Goal: Task Accomplishment & Management: Complete application form

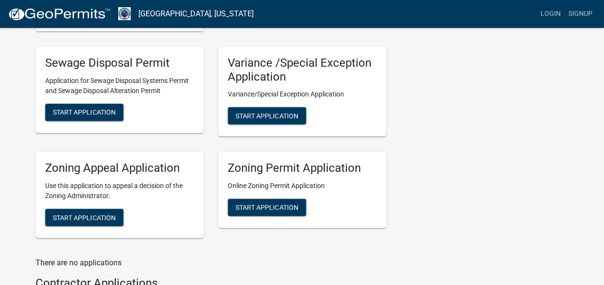
scroll to position [378, 0]
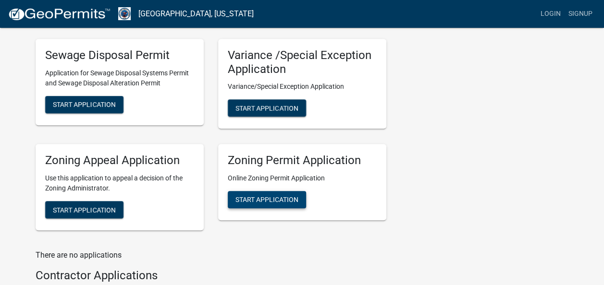
click at [254, 199] on span "Start Application" at bounding box center [266, 200] width 63 height 8
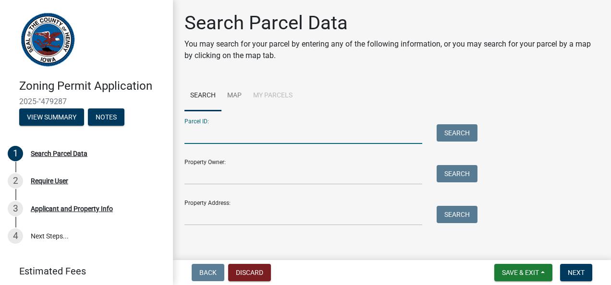
click at [263, 129] on input "Parcel ID:" at bounding box center [303, 134] width 238 height 20
paste input "070041330001200"
click at [203, 132] on input "070041330001200" at bounding box center [303, 134] width 238 height 20
type input "070041330001200"
click at [456, 133] on button "Search" at bounding box center [456, 132] width 41 height 17
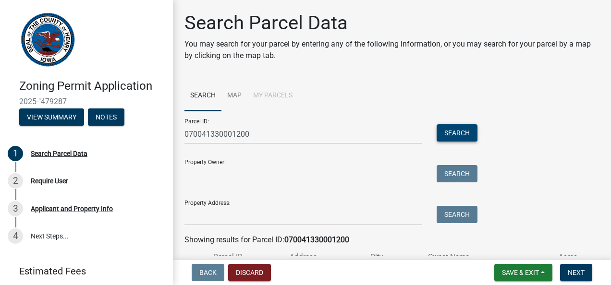
scroll to position [85, 0]
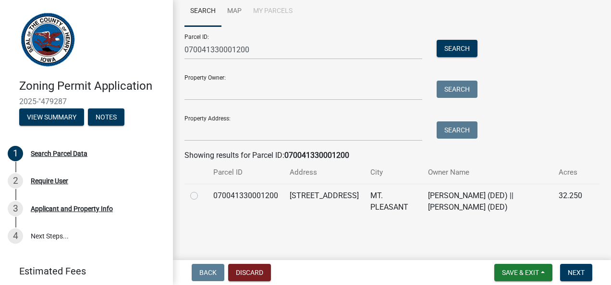
click at [202, 190] on label at bounding box center [202, 190] width 0 height 0
click at [202, 193] on input "radio" at bounding box center [205, 193] width 6 height 6
radio input "true"
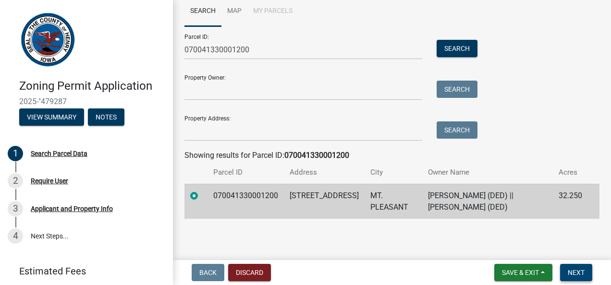
click at [568, 273] on span "Next" at bounding box center [576, 273] width 17 height 8
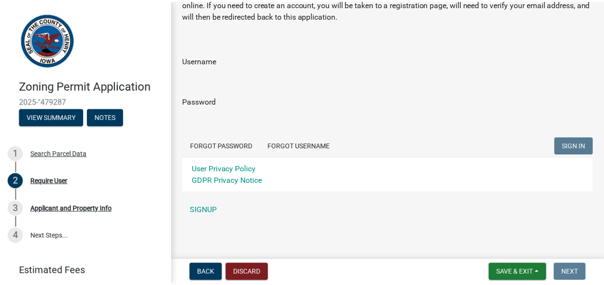
scroll to position [53, 0]
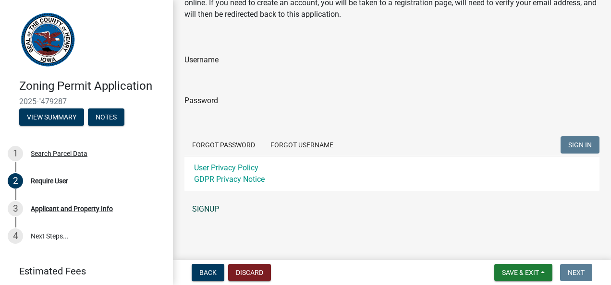
click at [208, 207] on link "SIGNUP" at bounding box center [391, 209] width 415 height 19
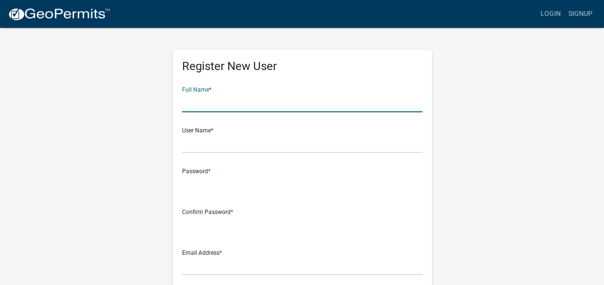
click at [203, 107] on input "text" at bounding box center [302, 103] width 240 height 20
type input "Ben Leichty"
type input "benleichty@hotmail.com"
type input "312 W Front Street"
type input "WAYLAND"
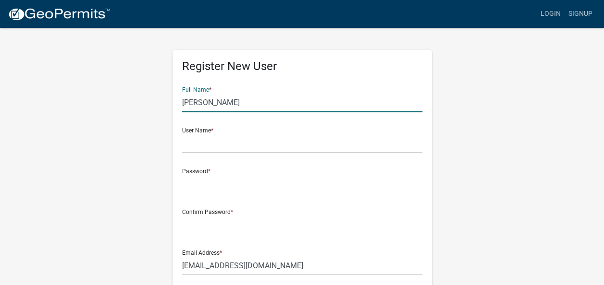
type input "IA"
type input "53654"
type input "3192170945"
click at [96, 157] on div "Register New User Full Name * Ben Leichty User Name * Password * Confirm Passwo…" at bounding box center [301, 284] width 547 height 514
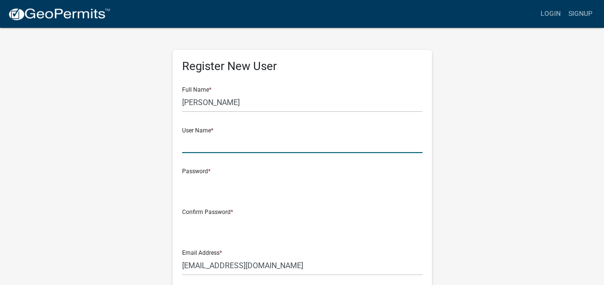
click at [207, 148] on input "text" at bounding box center [302, 143] width 240 height 20
type input "benleichty"
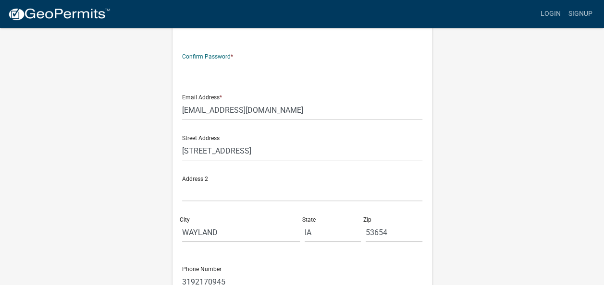
scroll to position [156, 0]
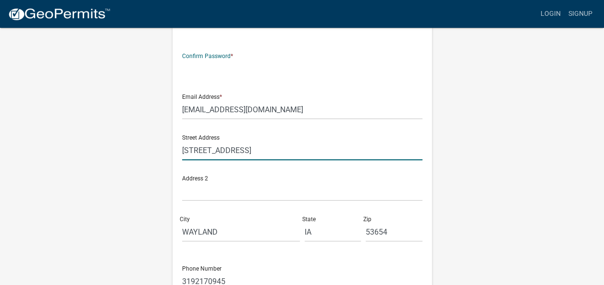
click at [258, 141] on input "312 W Front Street" at bounding box center [302, 151] width 240 height 20
type input "3"
type input "1875 Franklin Ave"
click at [239, 241] on input "WAYLAND" at bounding box center [241, 232] width 118 height 20
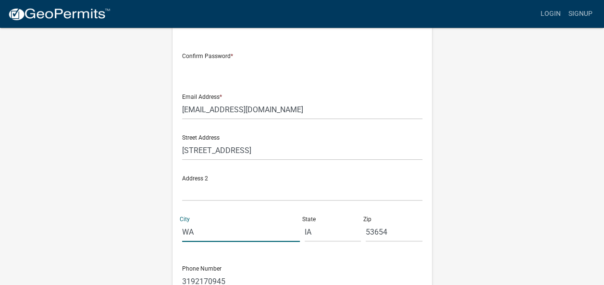
type input "W"
type input "Mount Pleasant"
type input "52641"
click at [282, 263] on div "Phone Number 3192170945" at bounding box center [302, 274] width 240 height 33
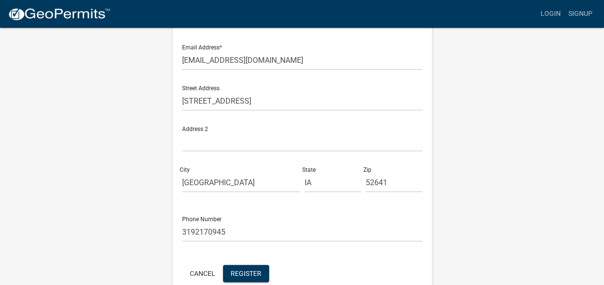
scroll to position [214, 0]
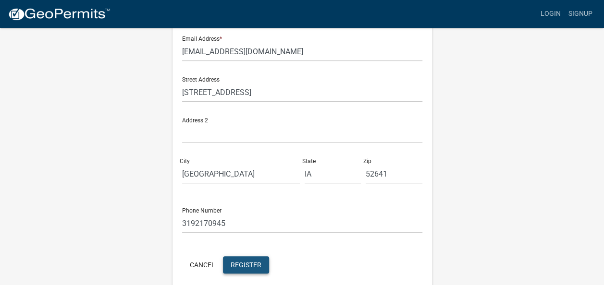
click at [251, 260] on button "Register" at bounding box center [246, 264] width 46 height 17
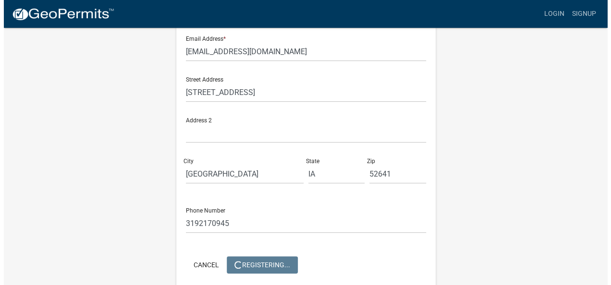
scroll to position [0, 0]
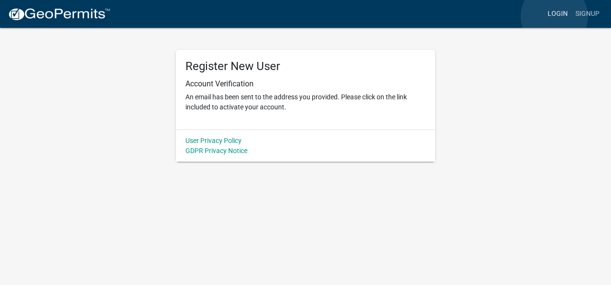
click at [554, 16] on link "Login" at bounding box center [558, 14] width 28 height 18
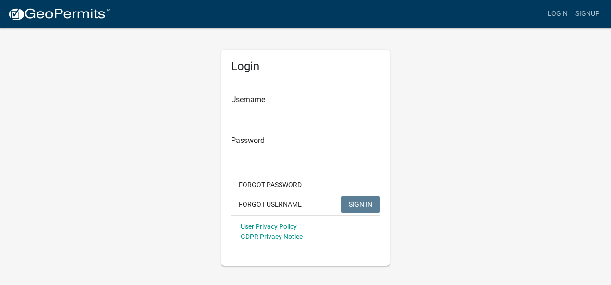
click at [268, 97] on input "Username" at bounding box center [305, 103] width 149 height 20
type input "benleichty"
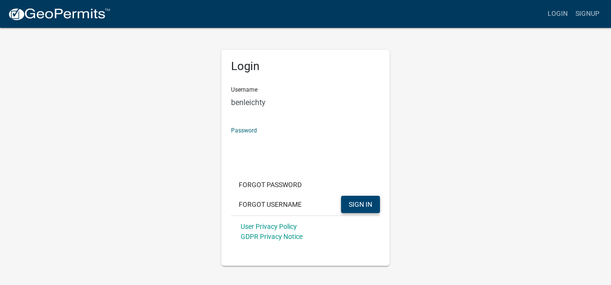
click at [369, 207] on span "SIGN IN" at bounding box center [361, 204] width 24 height 8
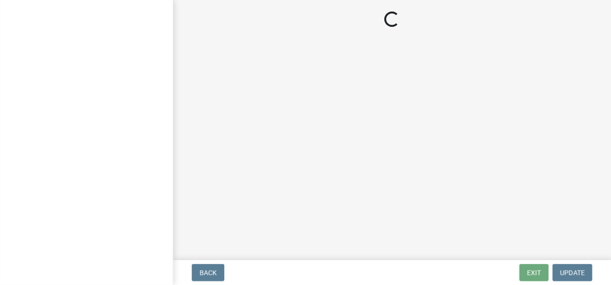
select select "17efd177-52e0-41cb-b4ed-741cc55de487"
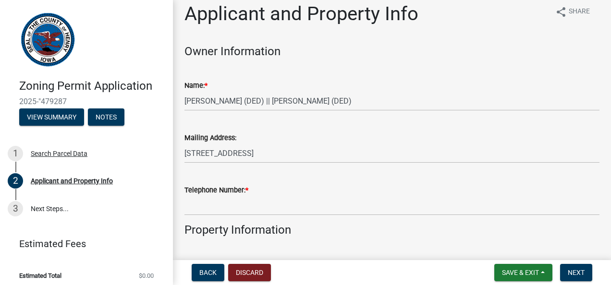
scroll to position [8, 0]
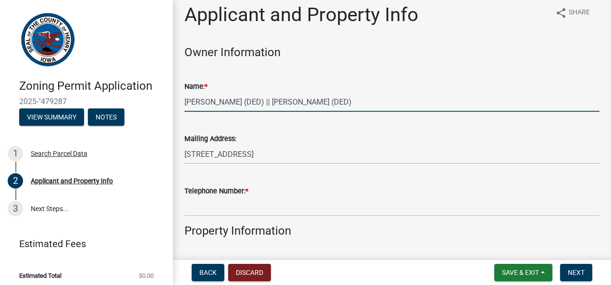
click at [423, 105] on input "[PERSON_NAME] (DED) || [PERSON_NAME] (DED)" at bounding box center [391, 102] width 415 height 20
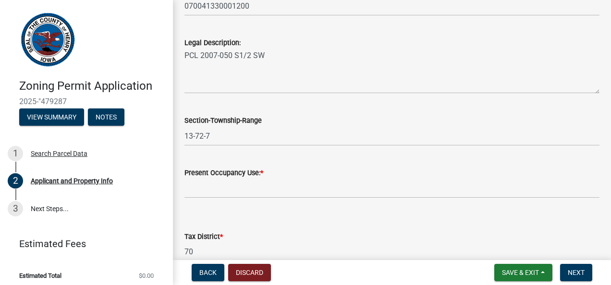
scroll to position [485, 0]
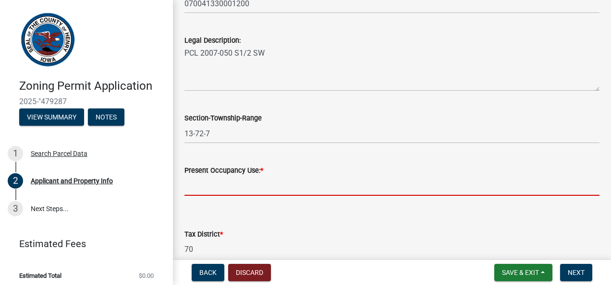
click at [227, 181] on input "Present Occupancy Use: *" at bounding box center [391, 186] width 415 height 20
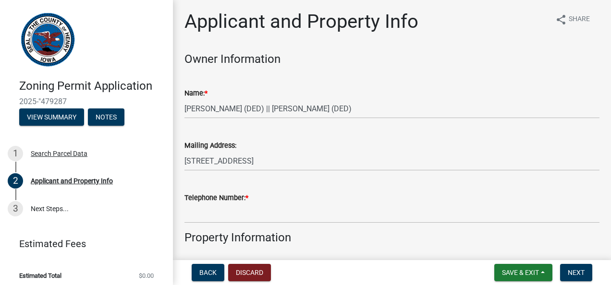
scroll to position [0, 0]
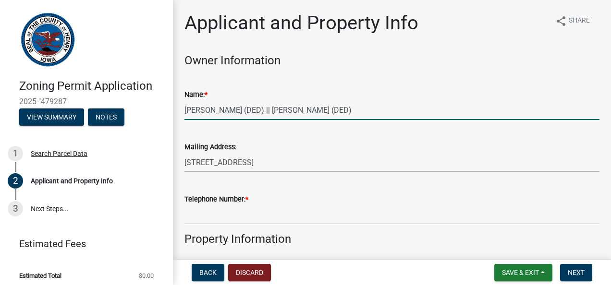
click at [393, 105] on input "[PERSON_NAME] (DED) || [PERSON_NAME] (DED)" at bounding box center [391, 110] width 415 height 20
type input "C"
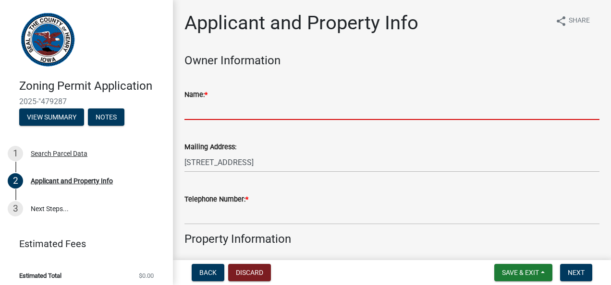
click at [393, 105] on input "Name: *" at bounding box center [391, 110] width 415 height 20
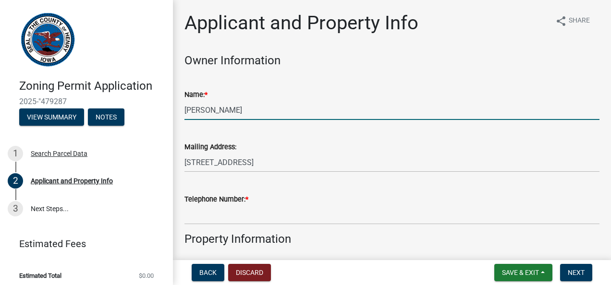
type input "Benjamin Leichty"
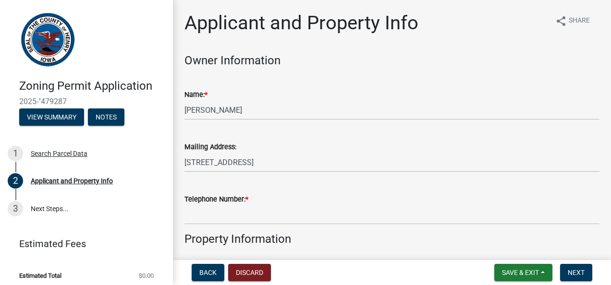
click at [484, 141] on div "Mailing Address:" at bounding box center [391, 147] width 415 height 12
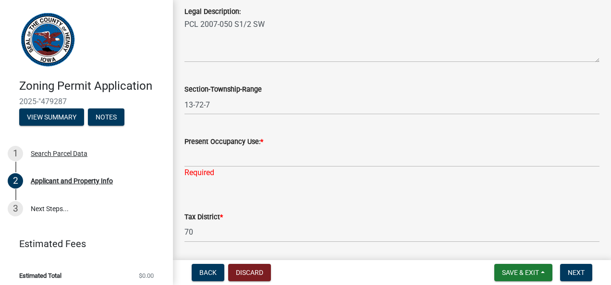
scroll to position [516, 0]
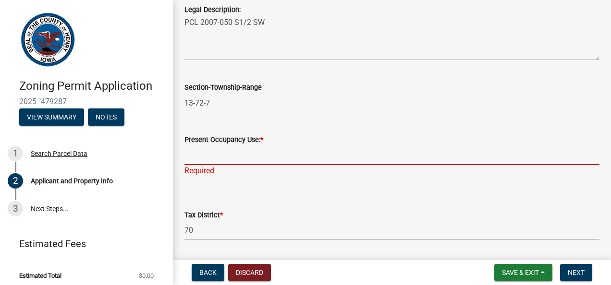
click at [222, 155] on input "Present Occupancy Use: *" at bounding box center [391, 155] width 415 height 20
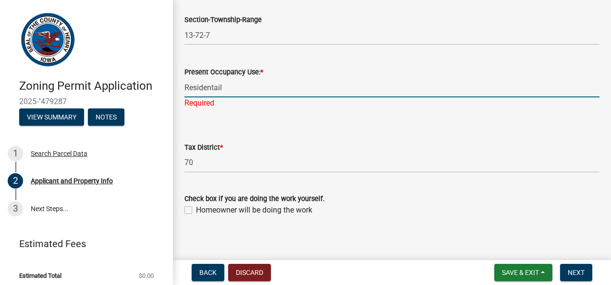
scroll to position [589, 0]
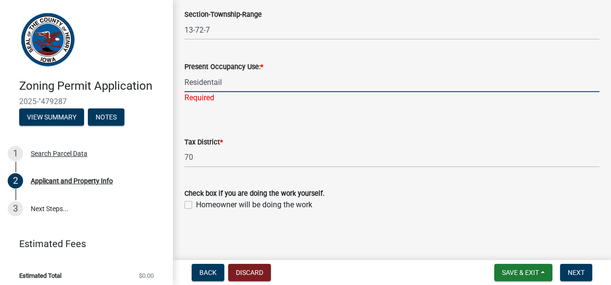
type input "Residentail"
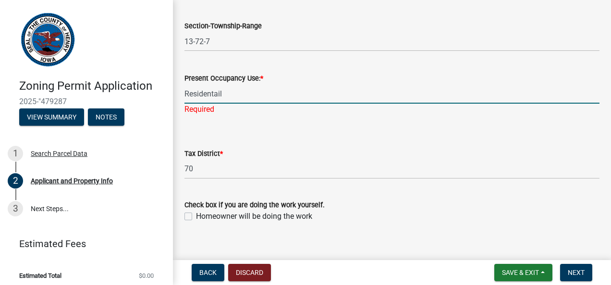
click at [196, 211] on label "Homeowner will be doing the work" at bounding box center [254, 217] width 116 height 12
click at [196, 211] on input "Homeowner will be doing the work" at bounding box center [199, 214] width 6 height 6
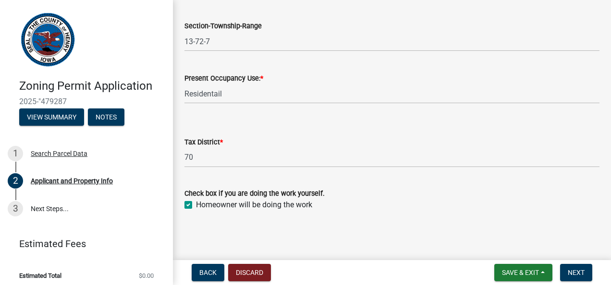
checkbox input "true"
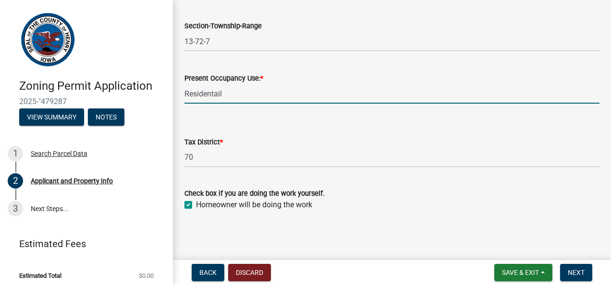
click at [240, 97] on input "Residentail" at bounding box center [391, 94] width 415 height 20
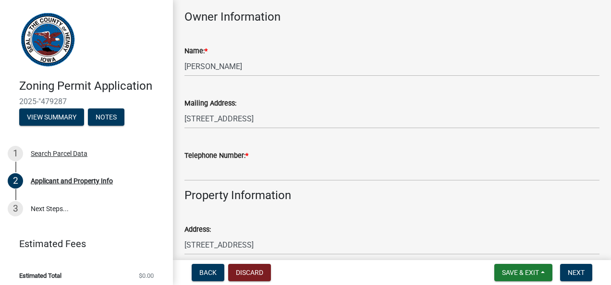
scroll to position [45, 0]
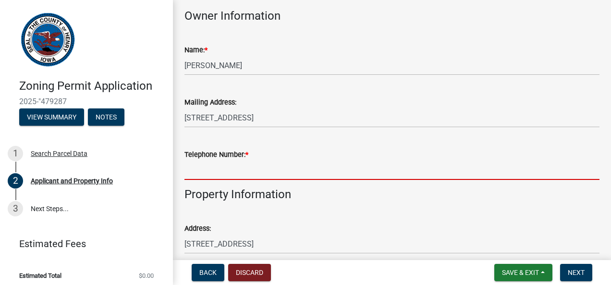
click at [212, 177] on input "Telephone Number: *" at bounding box center [391, 170] width 415 height 20
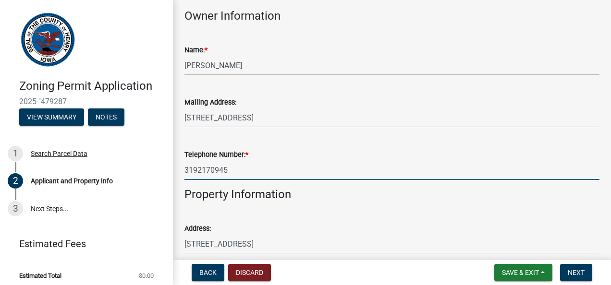
type input "3192170945"
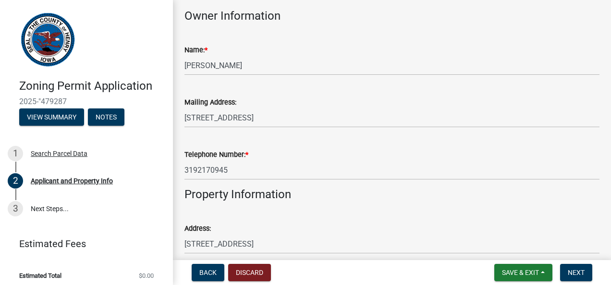
click at [375, 142] on div "Telephone Number: * 3192170945" at bounding box center [391, 157] width 415 height 45
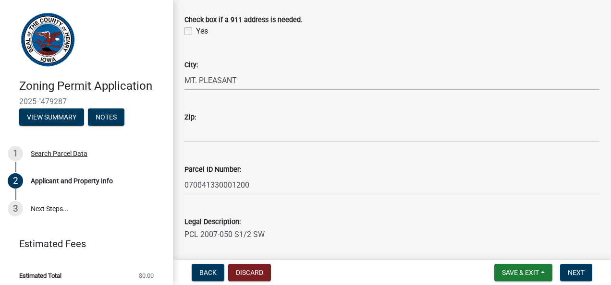
scroll to position [305, 0]
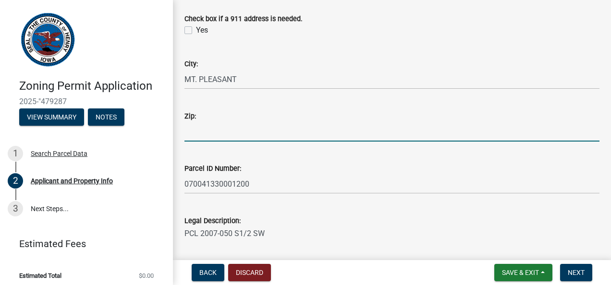
click at [210, 133] on input "Zip:" at bounding box center [391, 132] width 415 height 20
type input "52641"
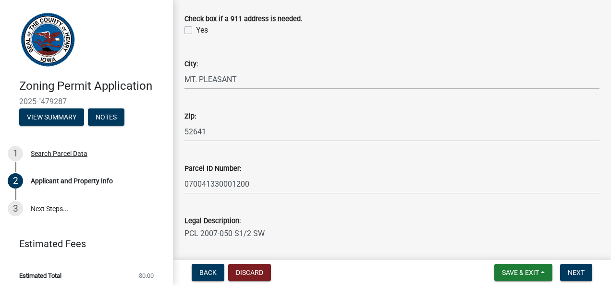
drag, startPoint x: 303, startPoint y: 107, endPoint x: 326, endPoint y: 55, distance: 56.7
click at [326, 55] on div "City: MT. PLEASANT" at bounding box center [391, 67] width 415 height 45
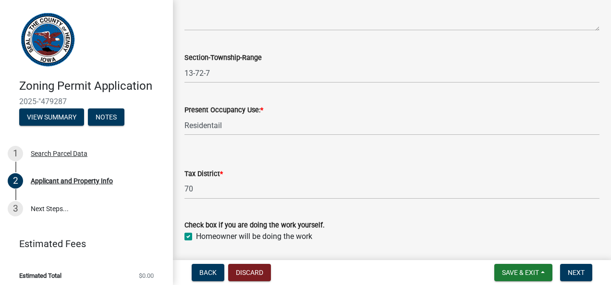
scroll to position [547, 0]
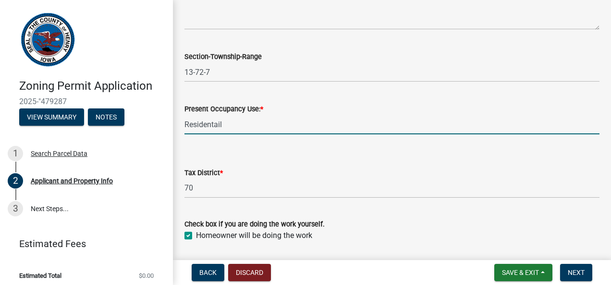
click at [248, 133] on input "Residentail" at bounding box center [391, 125] width 415 height 20
click at [316, 141] on wm-data-entity-input "Present Occupancy Use: * Residental" at bounding box center [391, 116] width 415 height 52
drag, startPoint x: 233, startPoint y: 127, endPoint x: 171, endPoint y: 134, distance: 62.3
click at [171, 134] on div "Zoning Permit Application 2025-"479287 View Summary Notes 1 Search Parcel Data …" at bounding box center [305, 142] width 611 height 285
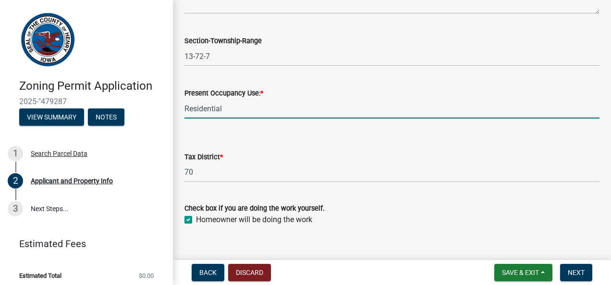
scroll to position [578, 0]
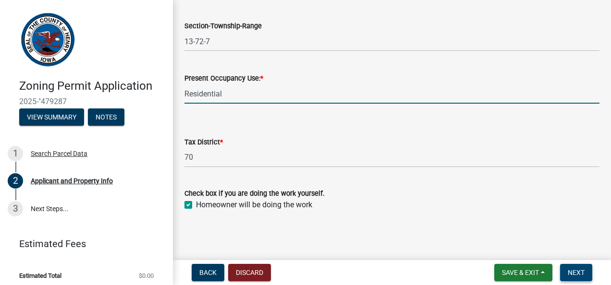
type input "Residential"
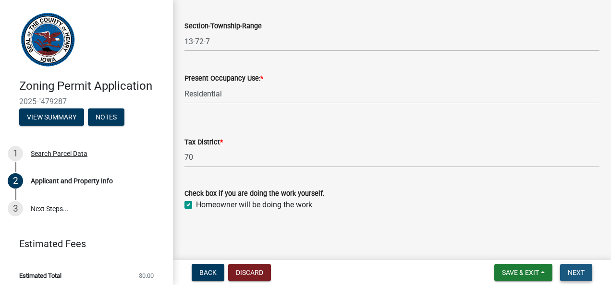
click at [577, 270] on span "Next" at bounding box center [576, 273] width 17 height 8
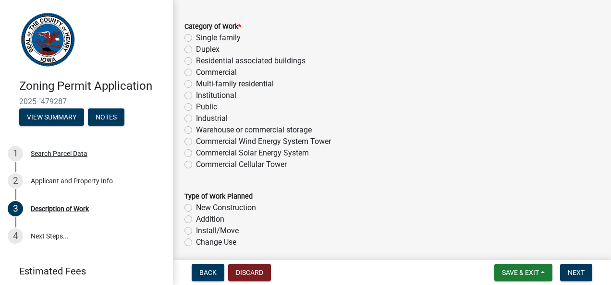
scroll to position [58, 0]
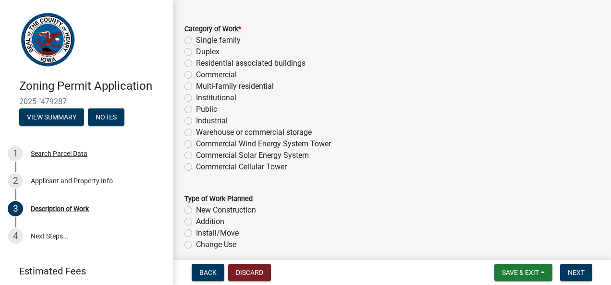
click at [196, 64] on label "Residential associated buildings" at bounding box center [250, 64] width 109 height 12
click at [196, 64] on input "Residential associated buildings" at bounding box center [199, 61] width 6 height 6
radio input "true"
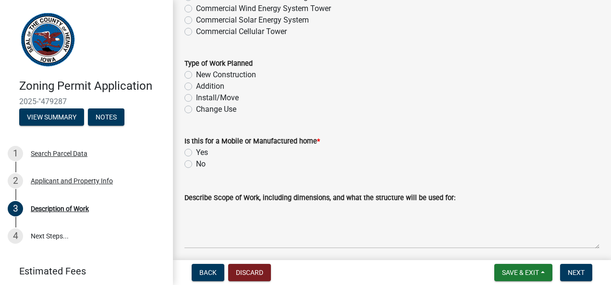
scroll to position [193, 0]
click at [196, 74] on label "New Construction" at bounding box center [226, 75] width 60 height 12
click at [196, 74] on input "New Construction" at bounding box center [199, 72] width 6 height 6
radio input "true"
click at [196, 160] on label "No" at bounding box center [201, 164] width 10 height 12
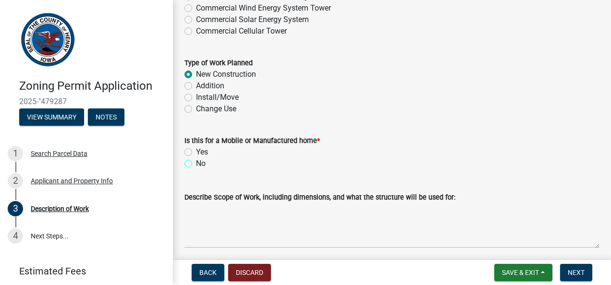
click at [196, 160] on input "No" at bounding box center [199, 161] width 6 height 6
radio input "true"
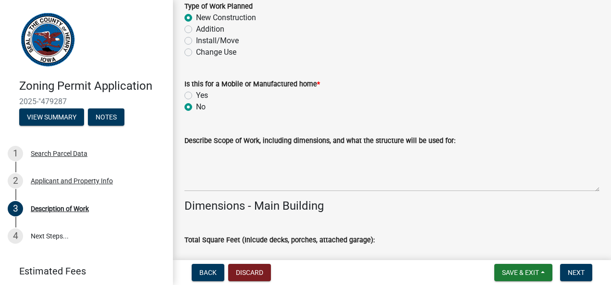
scroll to position [251, 0]
click at [184, 157] on div "Describe Scope of Work, including dimensions, and what the structure will be us…" at bounding box center [391, 156] width 429 height 70
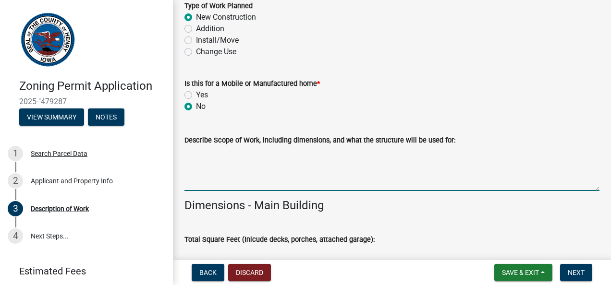
click at [207, 151] on textarea "Describe Scope of Work, including dimensions, and what the structure will be us…" at bounding box center [391, 168] width 415 height 45
click at [207, 162] on textarea "I will be moving a small shed, and building a" at bounding box center [391, 168] width 415 height 45
type textarea "s"
click at [204, 161] on textarea "I will be" at bounding box center [391, 168] width 415 height 45
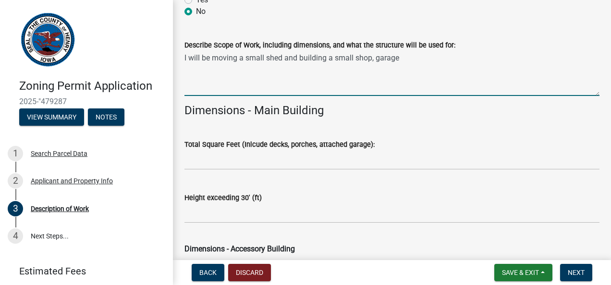
scroll to position [348, 0]
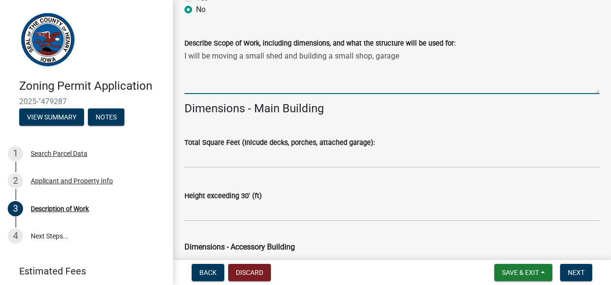
click at [376, 56] on textarea "I will be moving a small shed and building a small shop, garage" at bounding box center [391, 71] width 415 height 45
type textarea "I will be moving a small shed and building a small shop/garage"
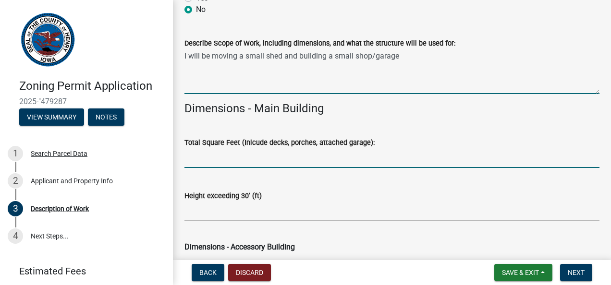
click at [214, 167] on input "text" at bounding box center [391, 158] width 415 height 20
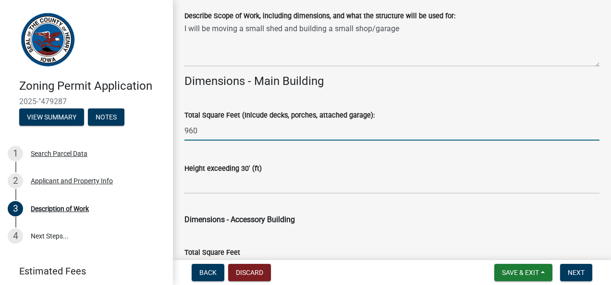
scroll to position [396, 0]
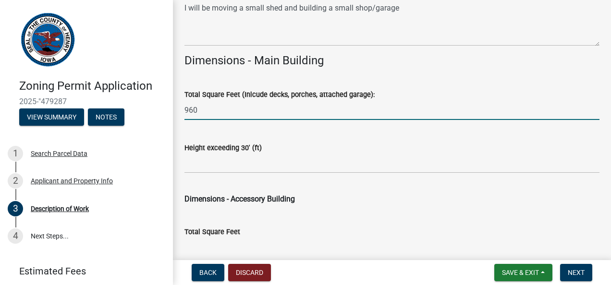
type input "960"
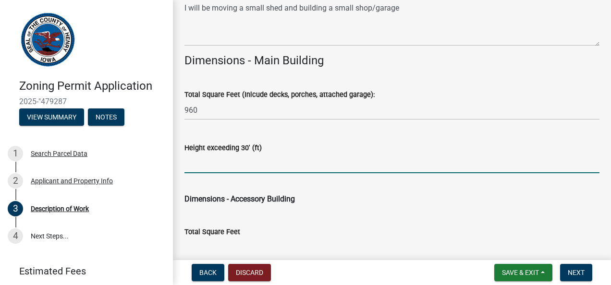
click at [212, 168] on input "text" at bounding box center [391, 164] width 415 height 20
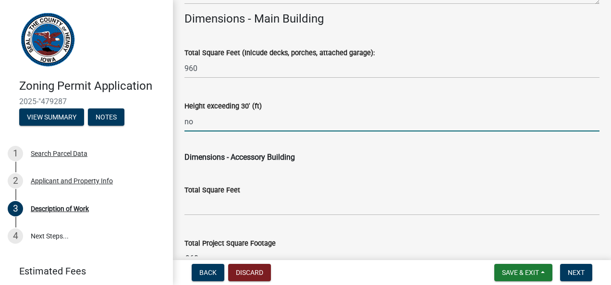
scroll to position [445, 0]
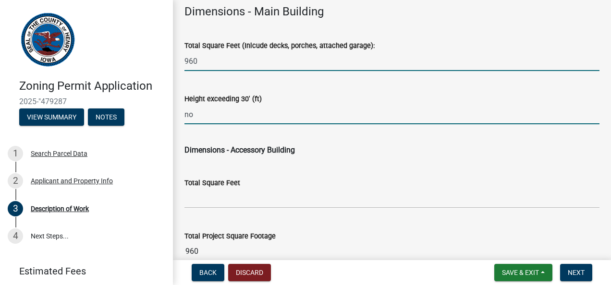
type input "0"
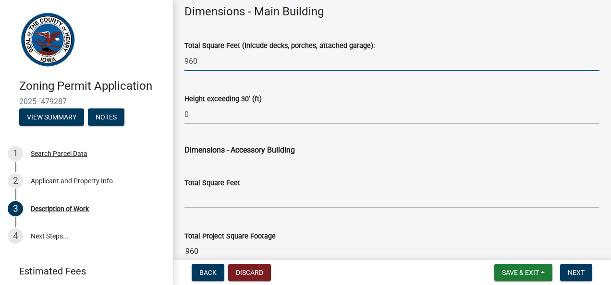
drag, startPoint x: 206, startPoint y: 64, endPoint x: 180, endPoint y: 57, distance: 27.4
click at [180, 57] on div "Total Square Feet (Inlcude decks, porches, attached garage): 960" at bounding box center [391, 48] width 429 height 45
click at [211, 161] on wm-data-entity-input "Dimensions - Accessory Building" at bounding box center [391, 148] width 415 height 31
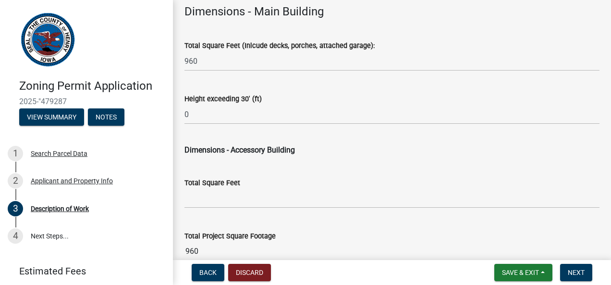
click at [209, 172] on div "Total Square Feet" at bounding box center [391, 186] width 415 height 45
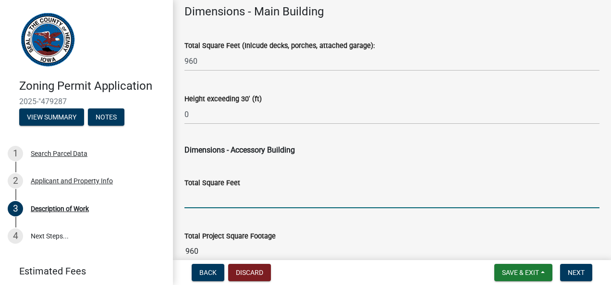
click at [209, 196] on input "text" at bounding box center [391, 199] width 415 height 20
paste input "960"
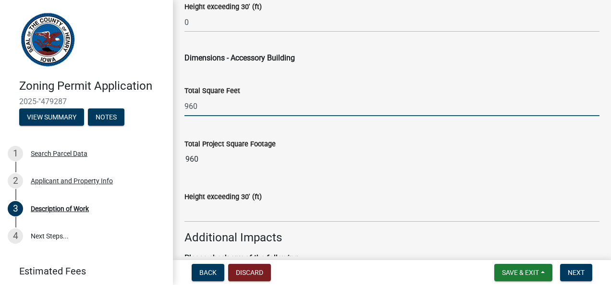
scroll to position [539, 0]
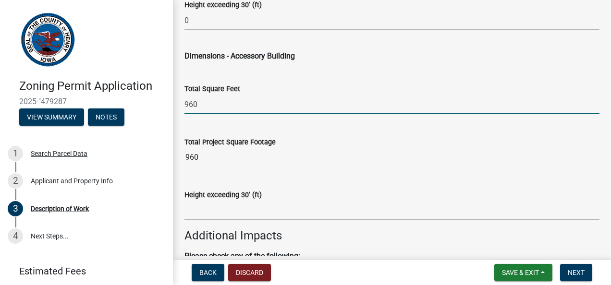
type input "960"
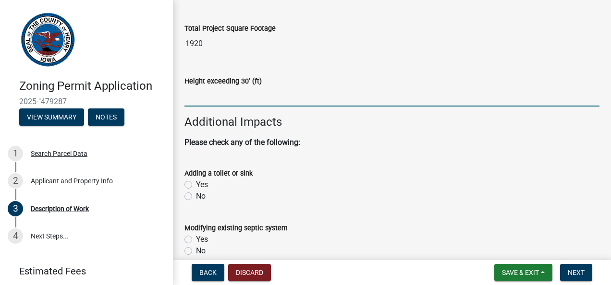
scroll to position [654, 0]
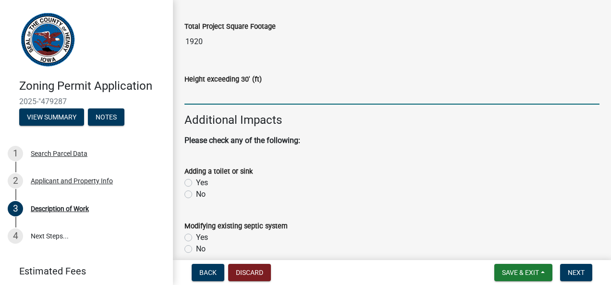
click at [196, 193] on label "No" at bounding box center [201, 195] width 10 height 12
click at [196, 193] on input "No" at bounding box center [199, 192] width 6 height 6
radio input "true"
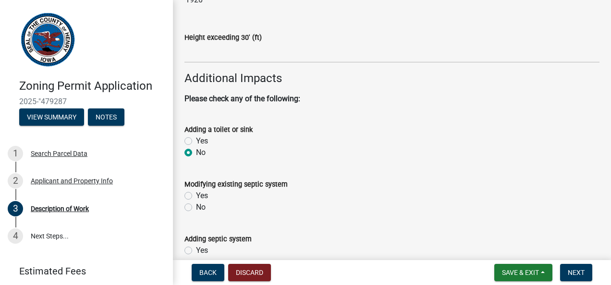
scroll to position [705, 0]
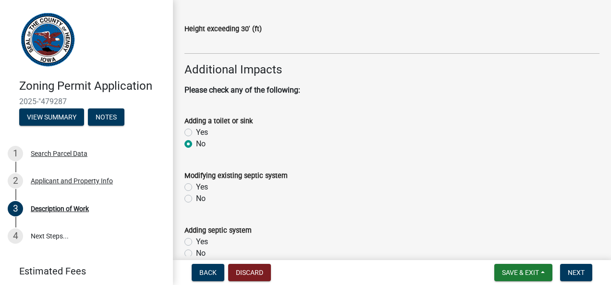
click at [187, 204] on div "No" at bounding box center [391, 199] width 415 height 12
click at [196, 197] on label "No" at bounding box center [201, 199] width 10 height 12
click at [196, 197] on input "No" at bounding box center [199, 196] width 6 height 6
radio input "true"
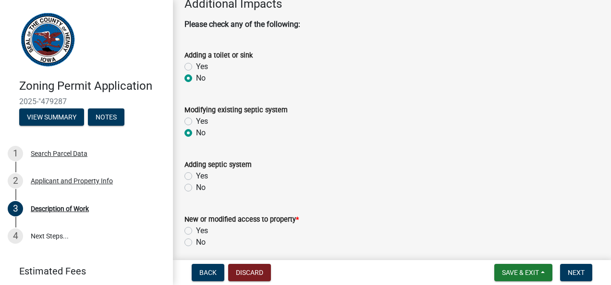
scroll to position [771, 0]
click at [196, 188] on label "No" at bounding box center [201, 187] width 10 height 12
click at [196, 188] on input "No" at bounding box center [199, 184] width 6 height 6
radio input "true"
click at [196, 242] on label "No" at bounding box center [201, 242] width 10 height 12
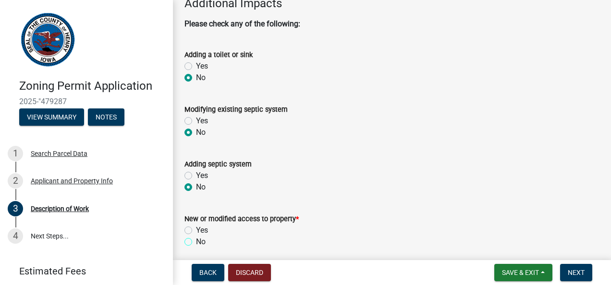
click at [196, 242] on input "No" at bounding box center [199, 239] width 6 height 6
radio input "true"
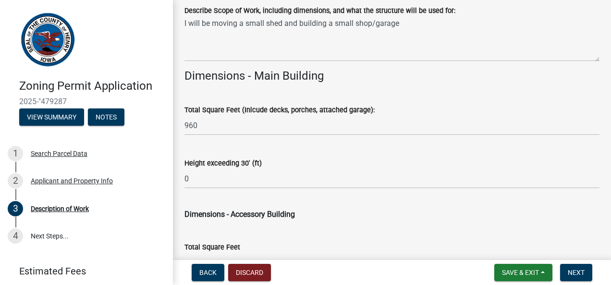
scroll to position [339, 0]
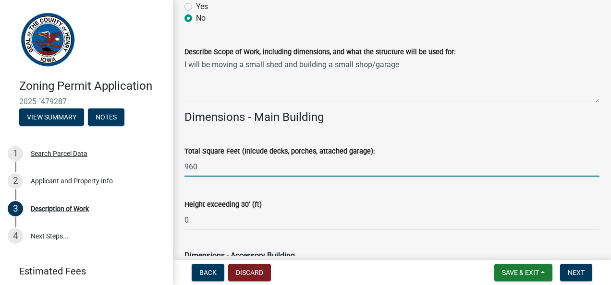
click at [213, 164] on input "960" at bounding box center [391, 167] width 415 height 20
type input "9"
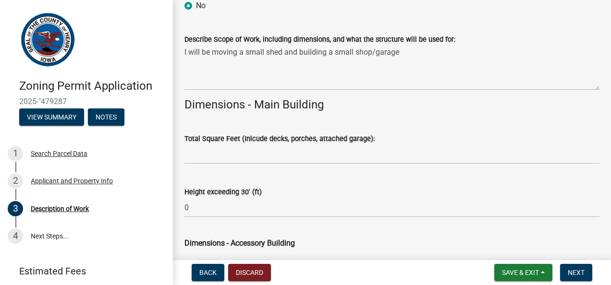
scroll to position [351, 0]
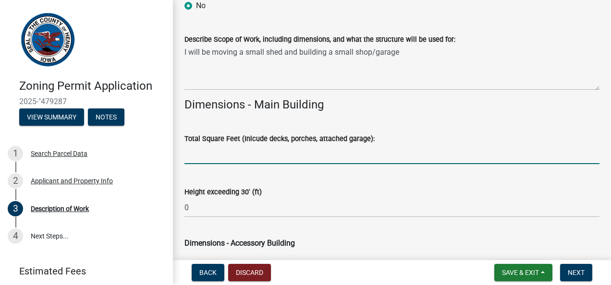
click at [231, 153] on input "text" at bounding box center [391, 155] width 415 height 20
paste input "960"
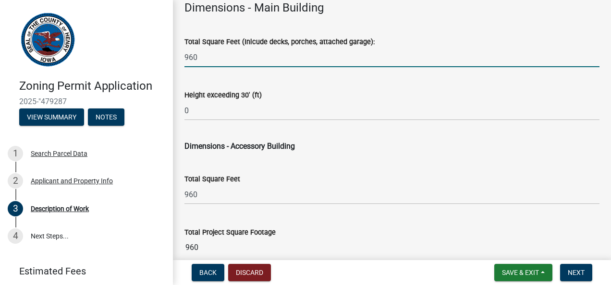
scroll to position [453, 0]
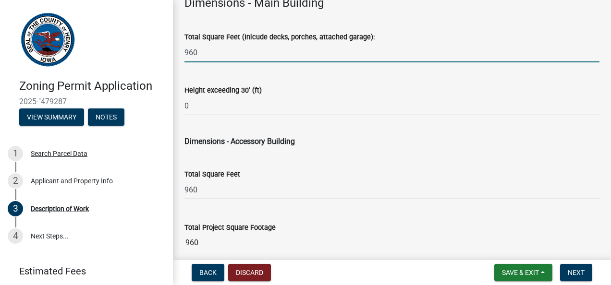
type input "960"
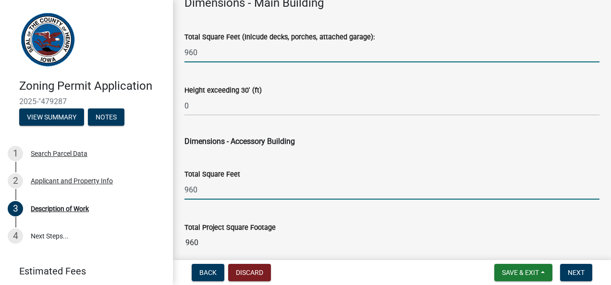
click at [207, 187] on input "960" at bounding box center [391, 190] width 415 height 20
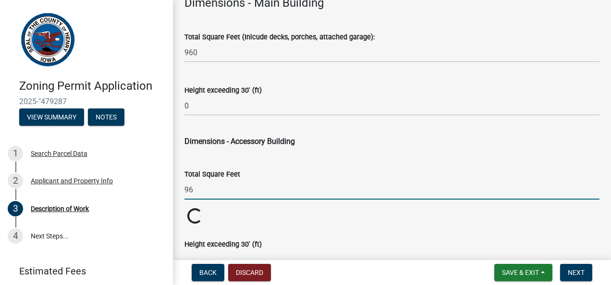
type input "9"
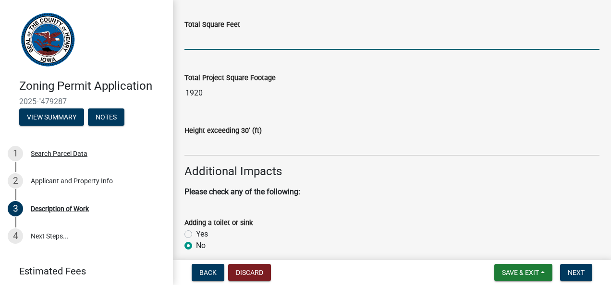
scroll to position [606, 0]
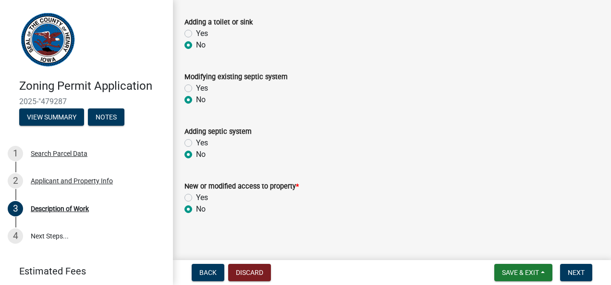
scroll to position [808, 0]
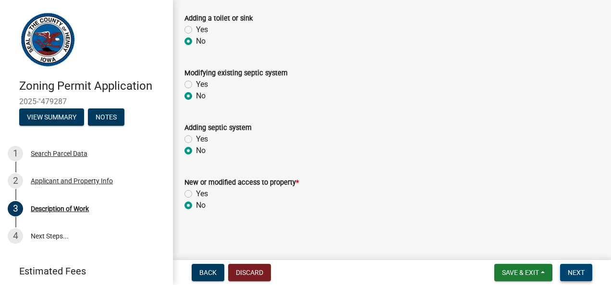
click at [578, 273] on span "Next" at bounding box center [576, 273] width 17 height 8
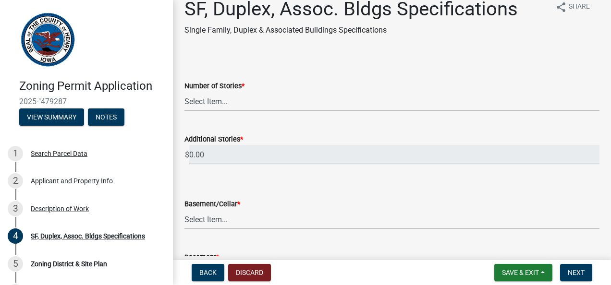
scroll to position [0, 0]
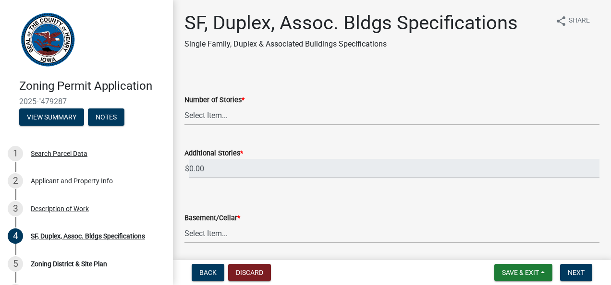
click at [221, 115] on select "Select Item... 1 2 3 4 5 6" at bounding box center [391, 116] width 415 height 20
click at [184, 106] on select "Select Item... 1 2 3 4 5 6" at bounding box center [391, 116] width 415 height 20
select select "d16b449c-2673-49a2-8219-bc82cd3de445"
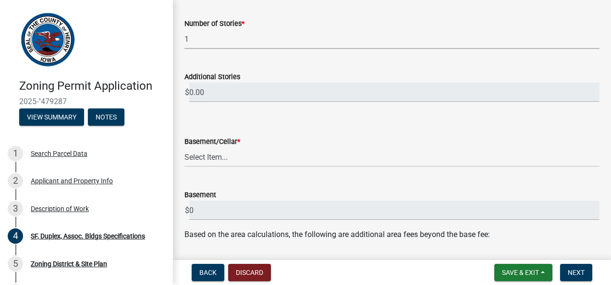
scroll to position [85, 0]
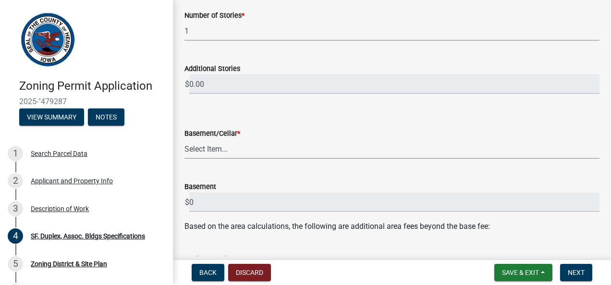
click at [223, 149] on select "Select Item... Yes No" at bounding box center [391, 149] width 415 height 20
click at [184, 139] on select "Select Item... Yes No" at bounding box center [391, 149] width 415 height 20
select select "a4b6e7b9-ae4f-42a0-8ed3-fc884d70bd35"
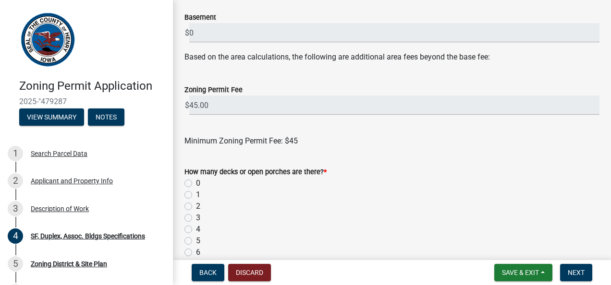
scroll to position [254, 0]
click at [196, 185] on label "0" at bounding box center [198, 183] width 4 height 12
click at [196, 183] on input "0" at bounding box center [199, 180] width 6 height 6
radio input "true"
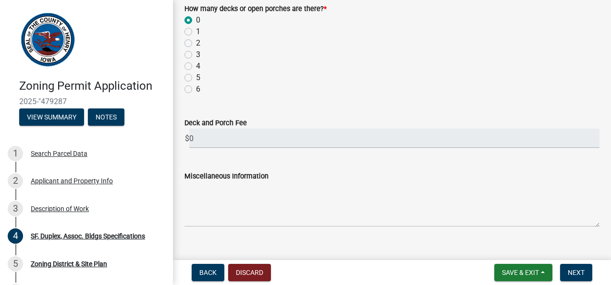
scroll to position [418, 0]
click at [576, 271] on span "Next" at bounding box center [576, 273] width 17 height 8
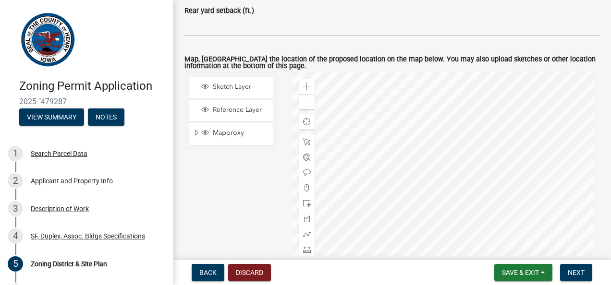
scroll to position [624, 0]
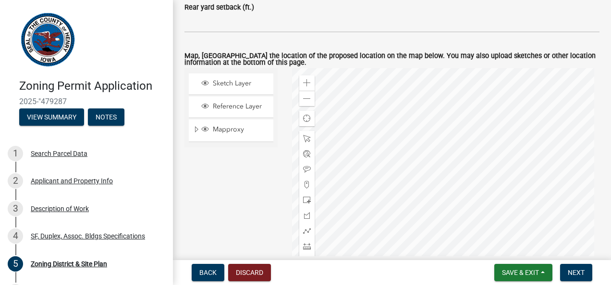
click at [380, 193] on div at bounding box center [446, 188] width 308 height 240
click at [304, 85] on span at bounding box center [307, 83] width 8 height 8
click at [448, 190] on div at bounding box center [446, 188] width 308 height 240
click at [303, 85] on span at bounding box center [307, 83] width 8 height 8
click at [483, 191] on div at bounding box center [446, 188] width 308 height 240
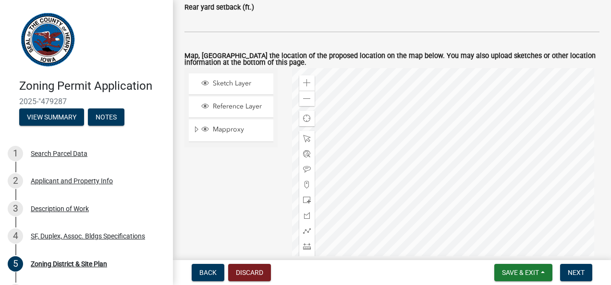
click at [416, 171] on div at bounding box center [446, 188] width 308 height 240
click at [307, 82] on span at bounding box center [307, 83] width 8 height 8
click at [306, 81] on span at bounding box center [307, 83] width 8 height 8
click at [245, 85] on span "Sketch Layer" at bounding box center [240, 83] width 60 height 9
click at [238, 80] on span "Sketch Layer" at bounding box center [240, 83] width 60 height 9
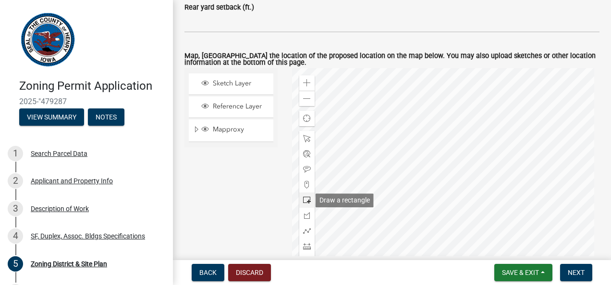
click at [306, 199] on span at bounding box center [307, 200] width 8 height 8
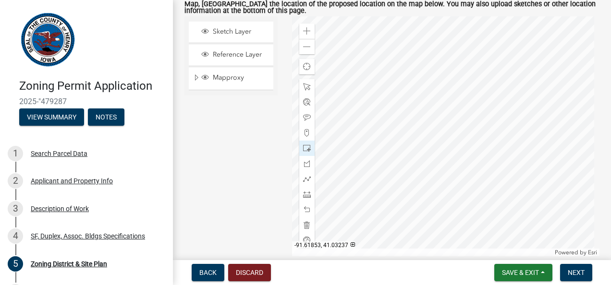
click at [367, 164] on div at bounding box center [446, 136] width 308 height 240
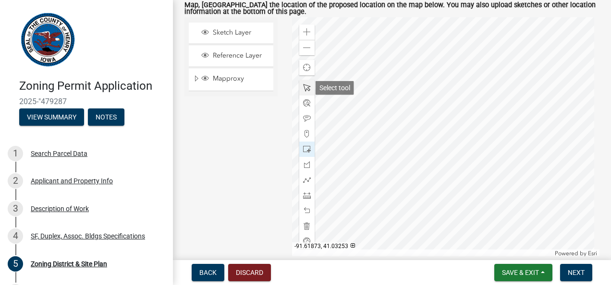
click at [305, 85] on span at bounding box center [307, 88] width 8 height 8
click at [352, 139] on div at bounding box center [446, 137] width 308 height 240
click at [238, 60] on div "Reference Layer" at bounding box center [231, 56] width 85 height 21
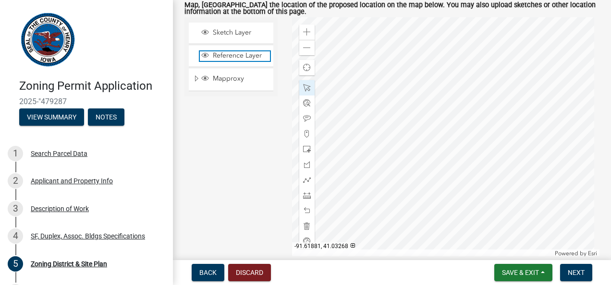
click at [238, 55] on span "Reference Layer" at bounding box center [240, 55] width 60 height 9
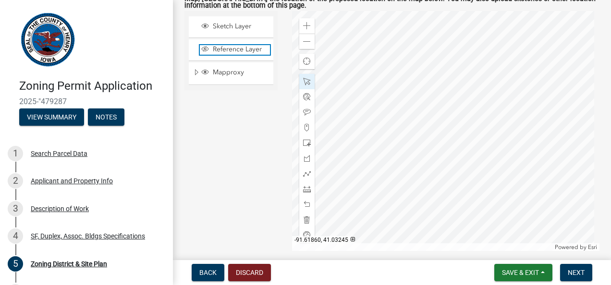
scroll to position [678, 0]
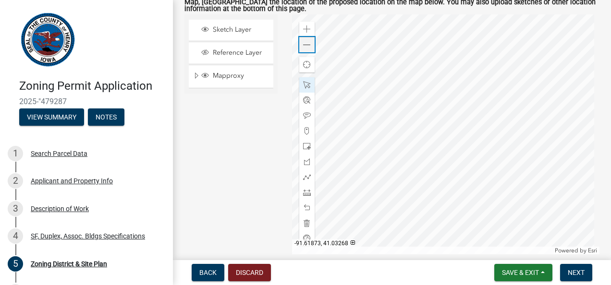
click at [305, 44] on span at bounding box center [307, 45] width 8 height 8
click at [236, 53] on span "Reference Layer" at bounding box center [240, 52] width 60 height 9
click at [303, 192] on span at bounding box center [307, 193] width 8 height 8
click at [397, 149] on div at bounding box center [446, 134] width 308 height 240
click at [304, 191] on span at bounding box center [307, 193] width 8 height 8
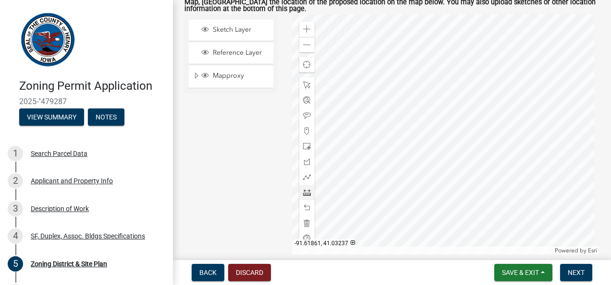
click at [394, 147] on div at bounding box center [446, 134] width 308 height 240
click at [394, 149] on div at bounding box center [446, 134] width 308 height 240
click at [307, 190] on span at bounding box center [307, 193] width 8 height 8
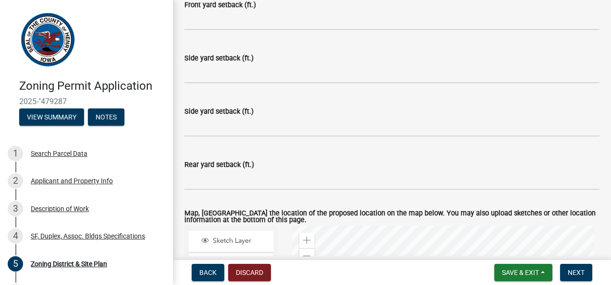
scroll to position [467, 0]
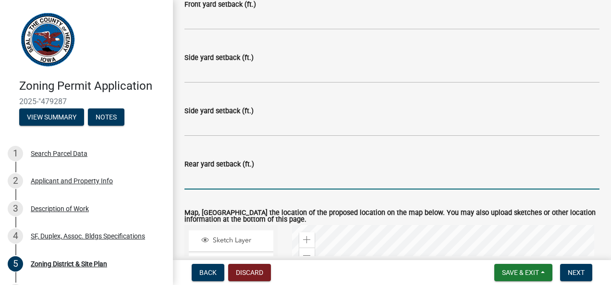
click at [206, 180] on input "text" at bounding box center [391, 180] width 415 height 20
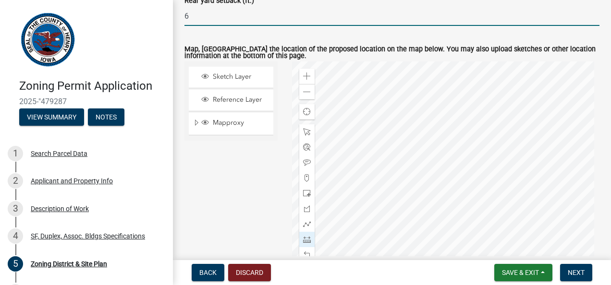
scroll to position [631, 0]
type input "6"
click at [309, 93] on div "Zoom out" at bounding box center [306, 91] width 15 height 15
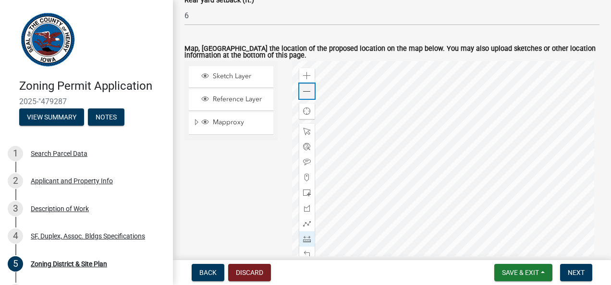
click at [309, 93] on div "Zoom out" at bounding box center [306, 91] width 15 height 15
click at [307, 92] on span at bounding box center [307, 92] width 8 height 8
click at [306, 73] on span at bounding box center [307, 76] width 8 height 8
click at [333, 180] on div at bounding box center [446, 181] width 308 height 240
click at [427, 181] on div at bounding box center [446, 181] width 308 height 240
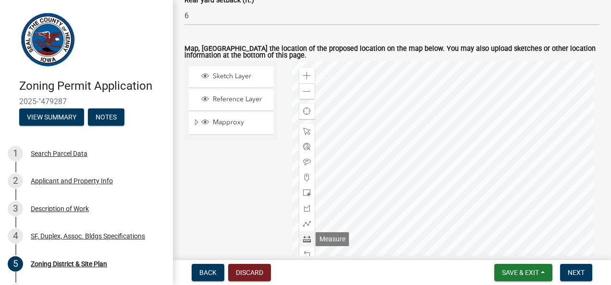
click at [304, 238] on span at bounding box center [307, 239] width 8 height 8
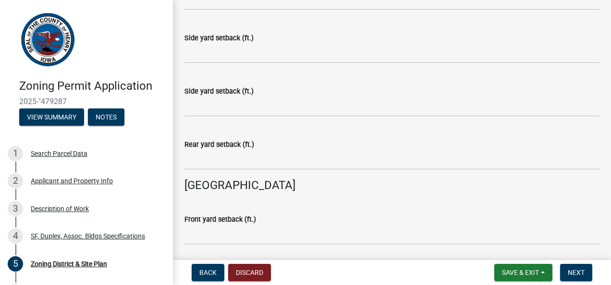
scroll to position [253, 0]
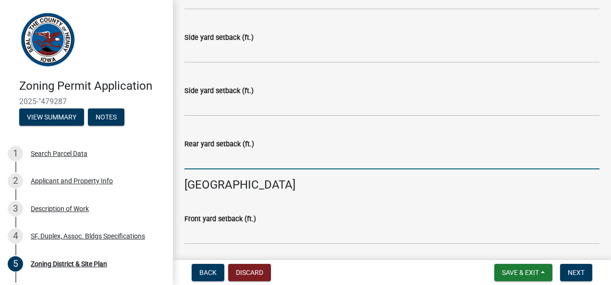
click at [215, 151] on input "text" at bounding box center [391, 160] width 415 height 20
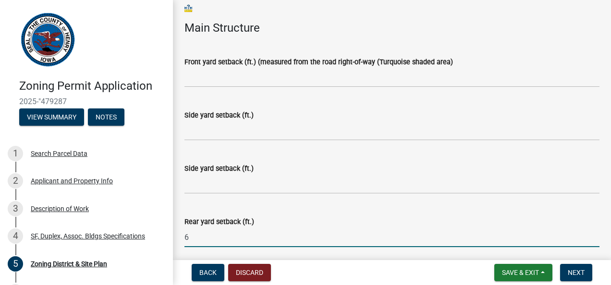
scroll to position [146, 0]
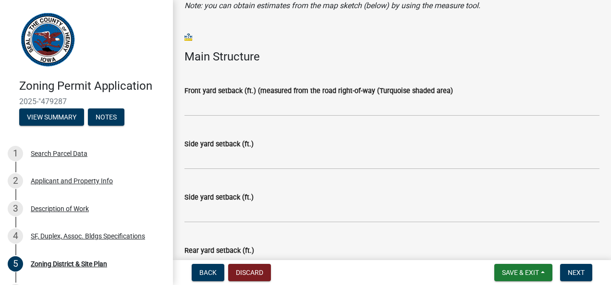
type input "6"
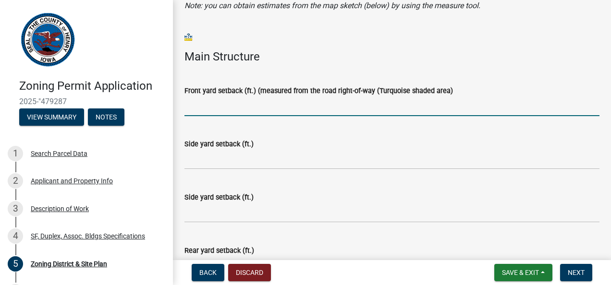
click at [206, 97] on input "text" at bounding box center [391, 107] width 415 height 20
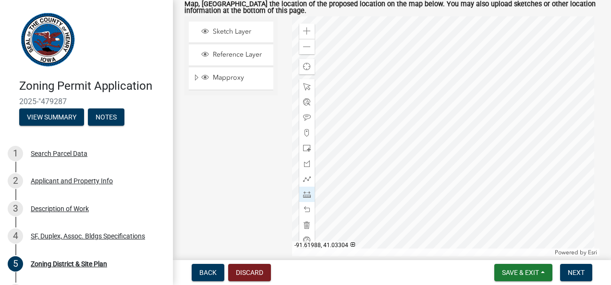
scroll to position [677, 0]
type input "775"
click at [308, 44] on span at bounding box center [307, 47] width 8 height 8
click at [306, 85] on span at bounding box center [307, 87] width 8 height 8
click at [292, 114] on div at bounding box center [446, 136] width 308 height 240
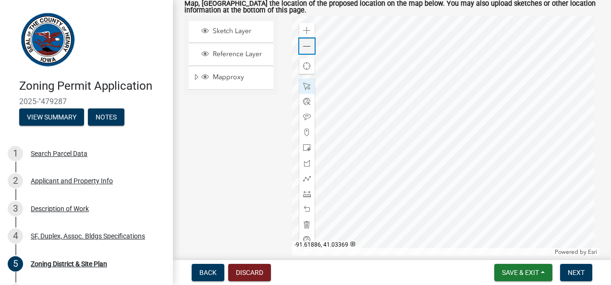
click at [307, 46] on span at bounding box center [307, 47] width 8 height 8
click at [308, 33] on div "Zoom in" at bounding box center [306, 30] width 15 height 15
click at [303, 194] on span at bounding box center [307, 194] width 8 height 8
click at [447, 141] on div at bounding box center [446, 136] width 308 height 240
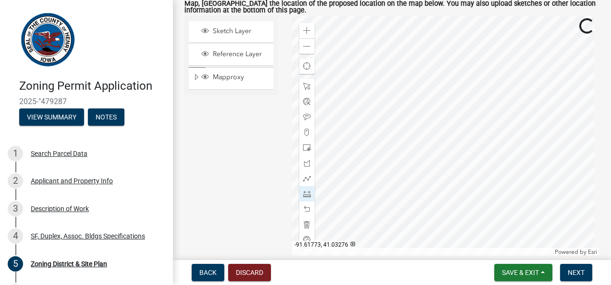
click at [374, 132] on div at bounding box center [446, 136] width 308 height 240
click at [355, 143] on div at bounding box center [446, 136] width 308 height 240
drag, startPoint x: 243, startPoint y: 124, endPoint x: 234, endPoint y: 183, distance: 60.2
click at [234, 183] on div "Sketch Layer Reference Layer Mapproxy Zoning District Labels Zoning Districts C…" at bounding box center [231, 136] width 108 height 240
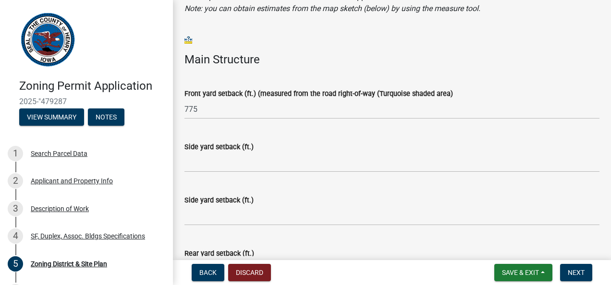
scroll to position [143, 0]
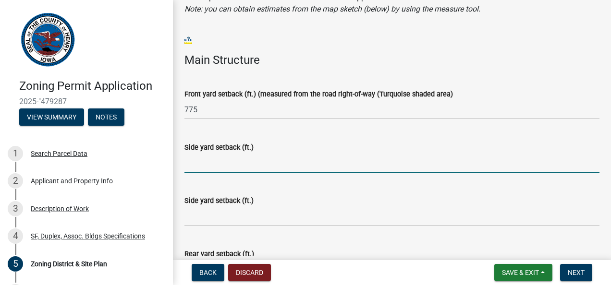
click at [204, 164] on input "text" at bounding box center [391, 163] width 415 height 20
type input "1630"
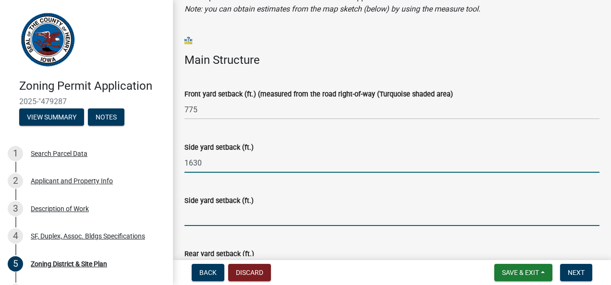
click at [206, 225] on input "text" at bounding box center [391, 216] width 415 height 20
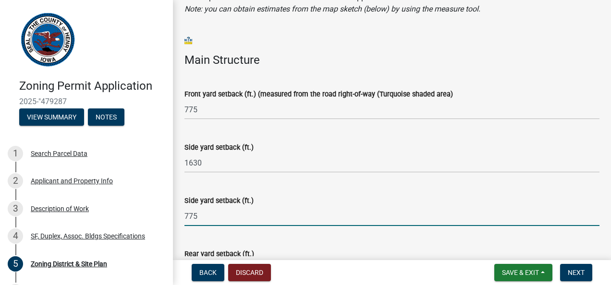
type input "775"
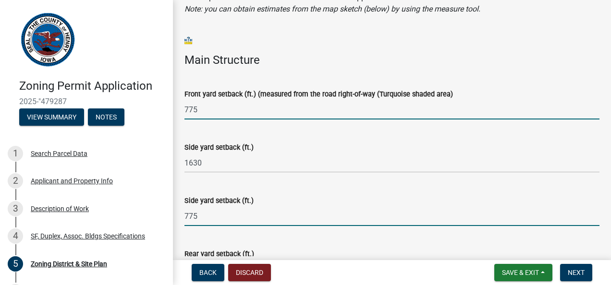
click at [196, 102] on input "775" at bounding box center [391, 110] width 415 height 20
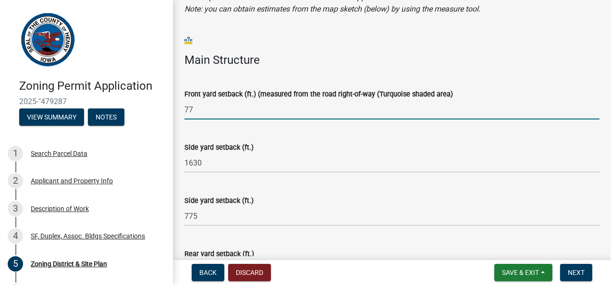
type input "7"
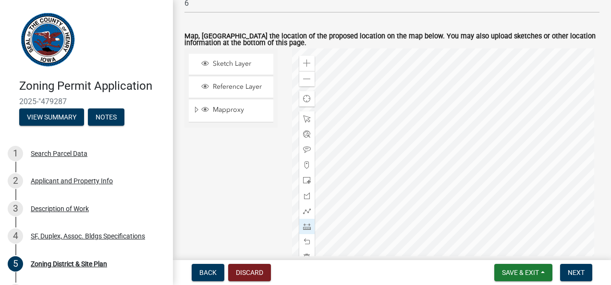
scroll to position [647, 0]
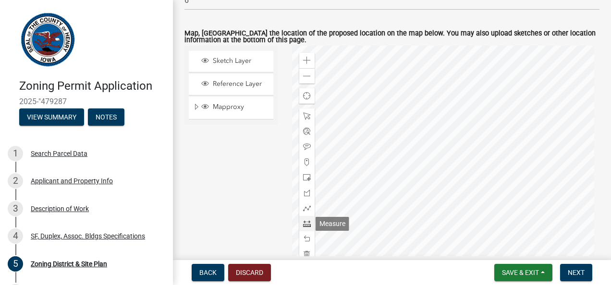
click at [303, 226] on span at bounding box center [307, 224] width 8 height 8
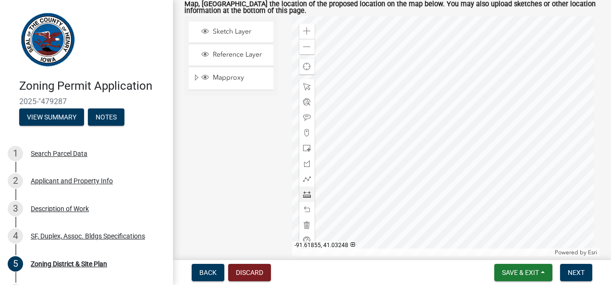
click at [353, 141] on div at bounding box center [446, 136] width 308 height 240
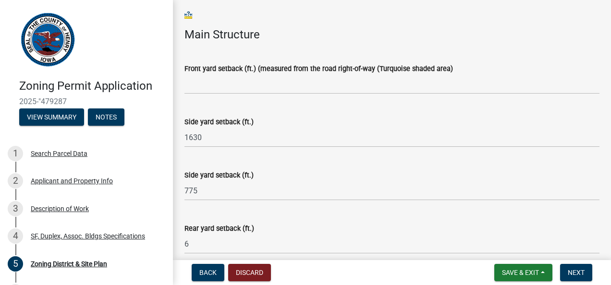
scroll to position [165, 0]
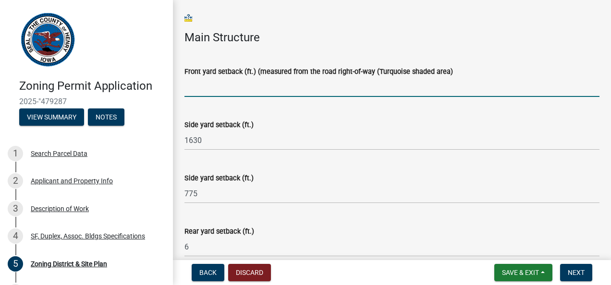
click at [211, 84] on input "text" at bounding box center [391, 87] width 415 height 20
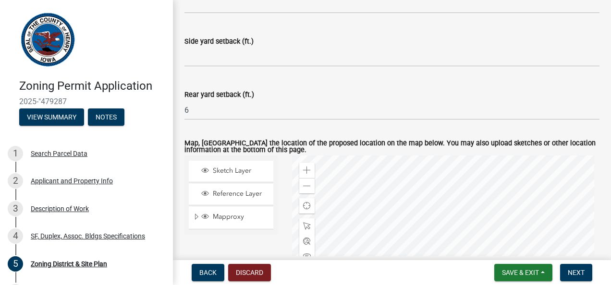
scroll to position [536, 0]
type input "700"
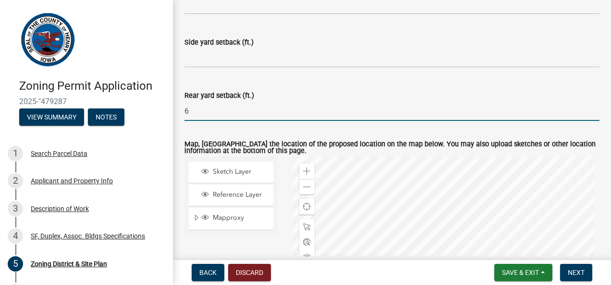
click at [216, 118] on input "6" at bounding box center [391, 111] width 415 height 20
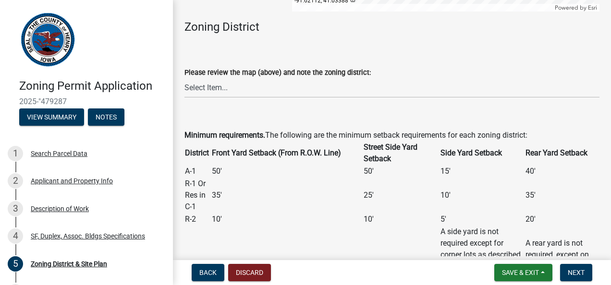
scroll to position [921, 0]
click at [230, 93] on select "Select Item... A-1 R-1 R-2 C-1 C-2 I-1" at bounding box center [391, 88] width 415 height 20
click at [184, 78] on select "Select Item... A-1 R-1 R-2 C-1 C-2 I-1" at bounding box center [391, 88] width 415 height 20
select select "5793ae10-5002-4f05-8890-47f18f60a85c"
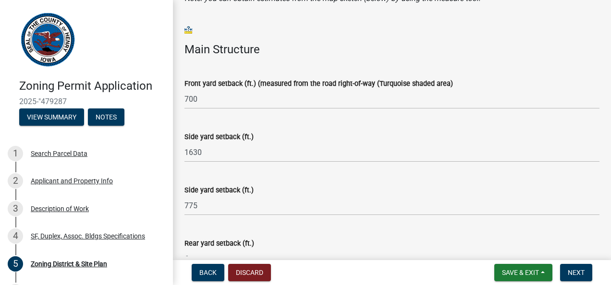
scroll to position [137, 0]
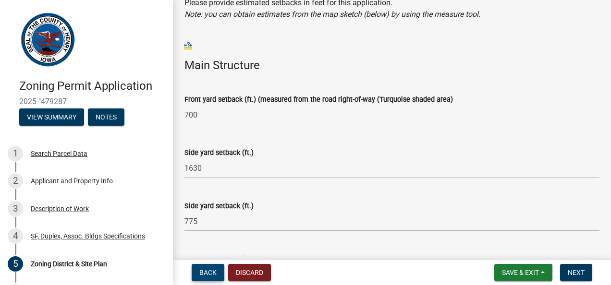
click at [213, 278] on button "Back" at bounding box center [208, 272] width 33 height 17
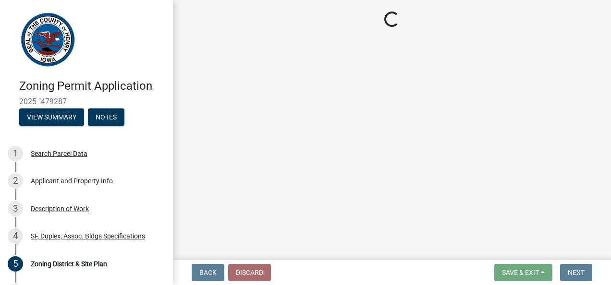
select select "d16b449c-2673-49a2-8219-bc82cd3de445"
select select "a4b6e7b9-ae4f-42a0-8ed3-fc884d70bd35"
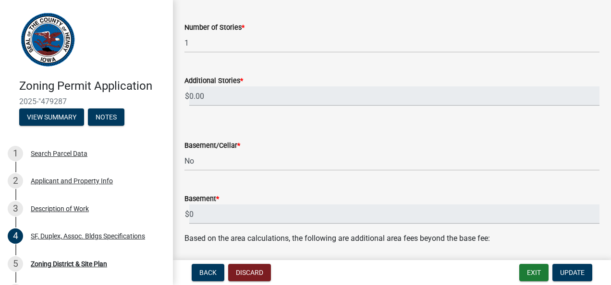
scroll to position [69, 0]
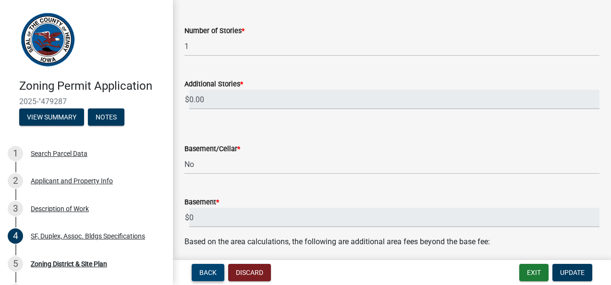
click at [208, 269] on span "Back" at bounding box center [207, 273] width 17 height 8
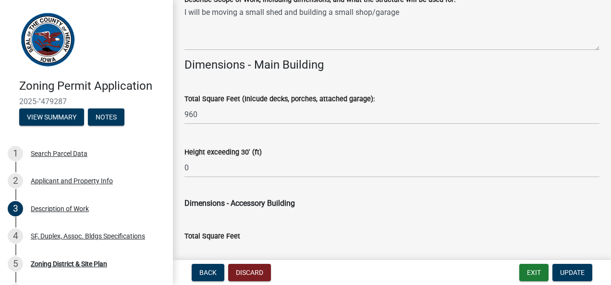
scroll to position [432, 0]
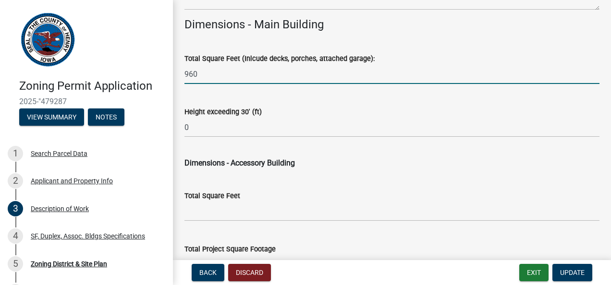
click at [203, 75] on input "960" at bounding box center [391, 74] width 415 height 20
type input "9"
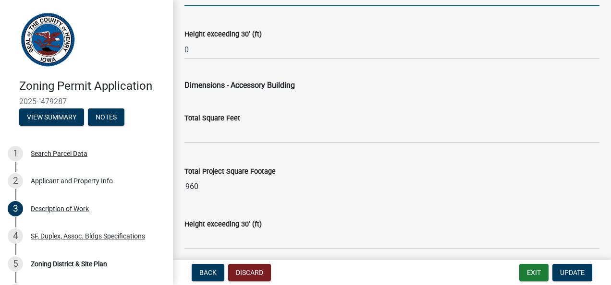
scroll to position [508, 0]
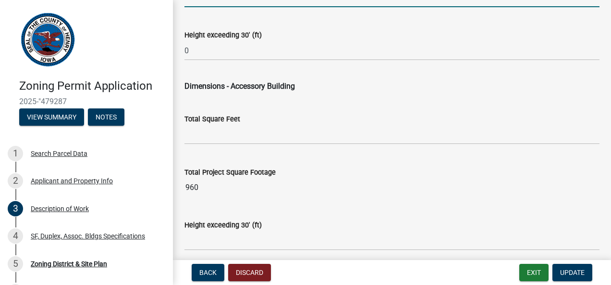
click at [207, 98] on wm-data-entity-input "Dimensions - Accessory Building" at bounding box center [391, 84] width 415 height 31
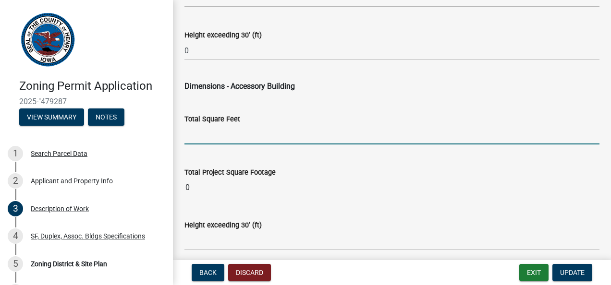
click at [204, 136] on input "text" at bounding box center [391, 135] width 415 height 20
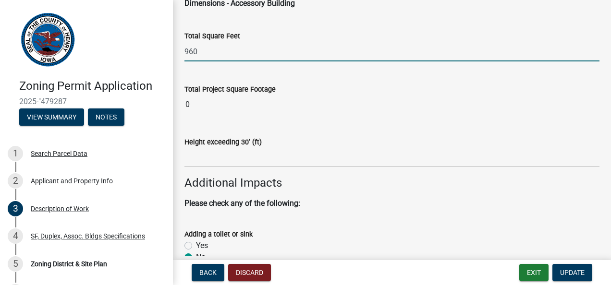
scroll to position [592, 0]
type input "960"
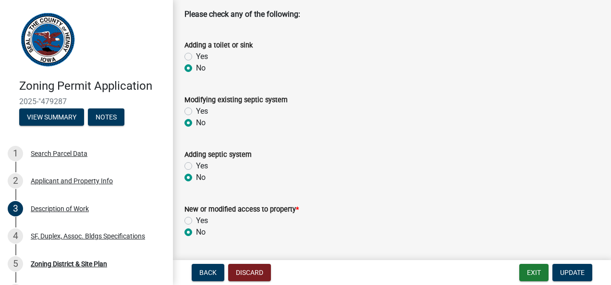
scroll to position [808, 0]
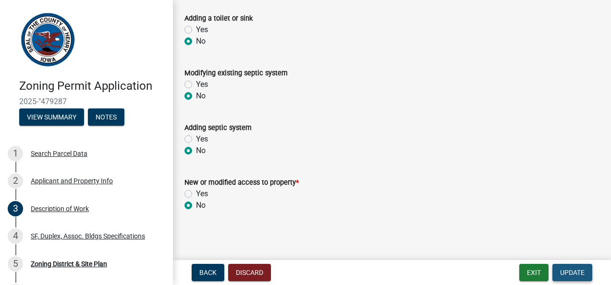
click at [571, 273] on span "Update" at bounding box center [572, 273] width 24 height 8
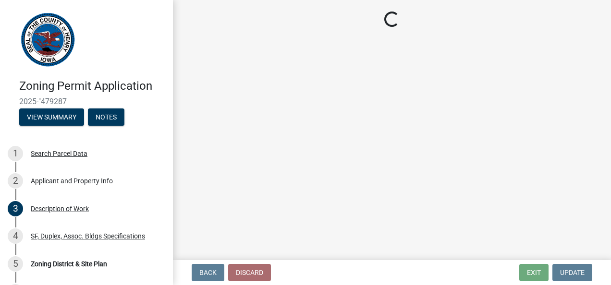
select select "5793ae10-5002-4f05-8890-47f18f60a85c"
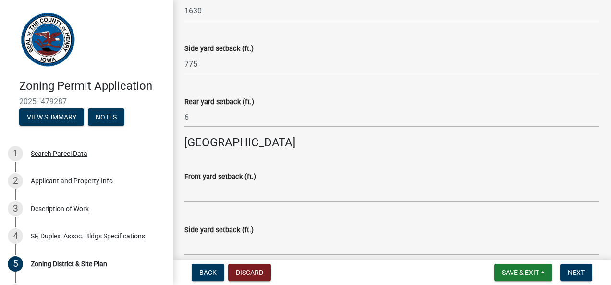
scroll to position [295, 0]
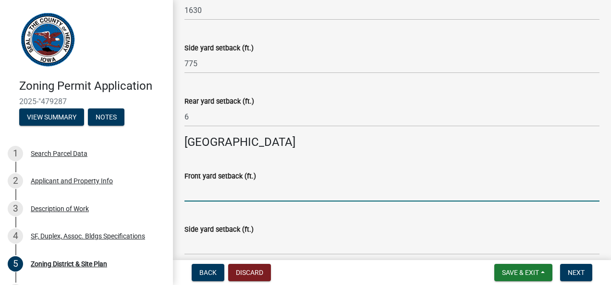
click at [235, 193] on input "text" at bounding box center [391, 192] width 415 height 20
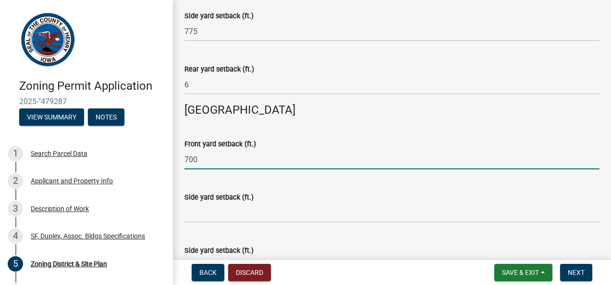
scroll to position [330, 0]
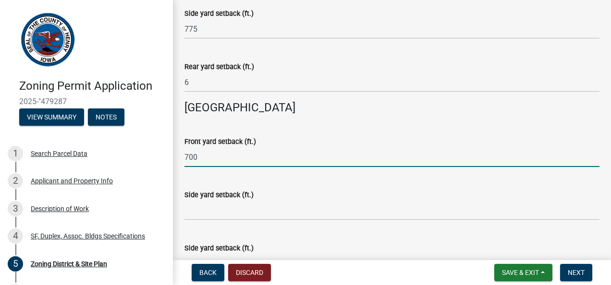
type input "700"
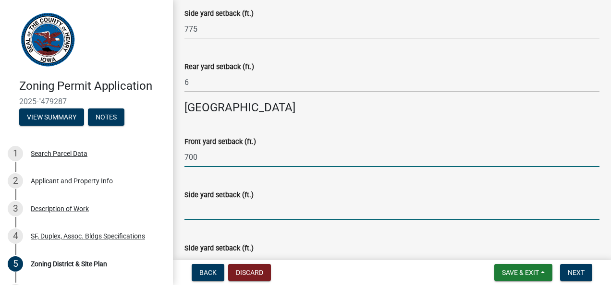
click at [215, 205] on input "text" at bounding box center [391, 211] width 415 height 20
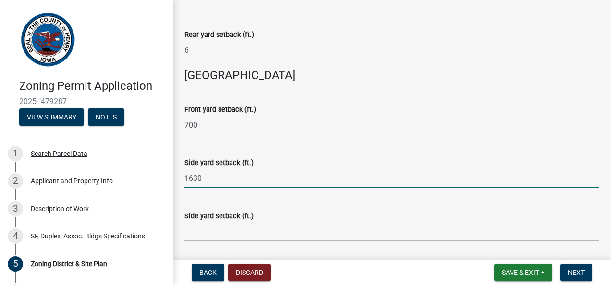
scroll to position [363, 0]
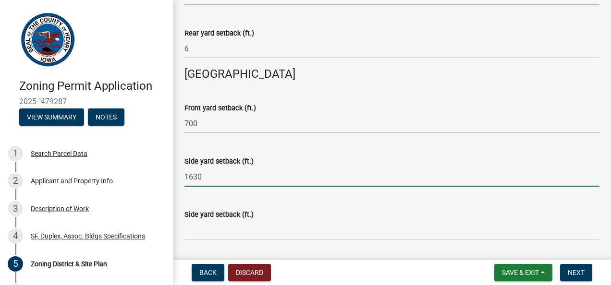
type input "1630"
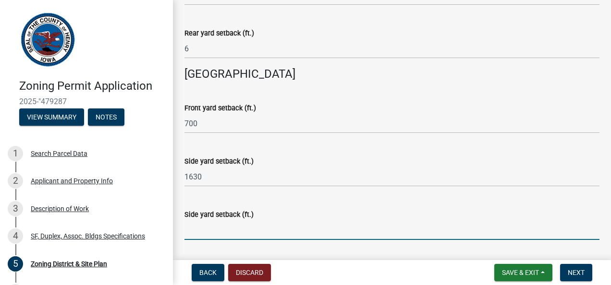
click at [198, 236] on input "text" at bounding box center [391, 230] width 415 height 20
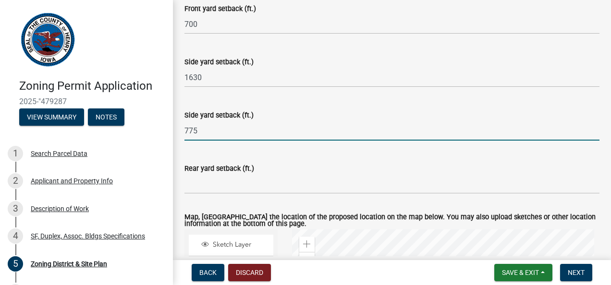
scroll to position [463, 0]
type input "775"
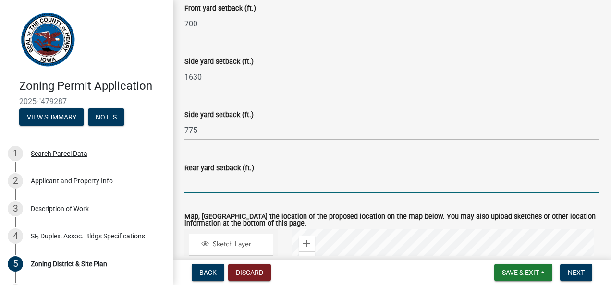
click at [202, 183] on input "text" at bounding box center [391, 184] width 415 height 20
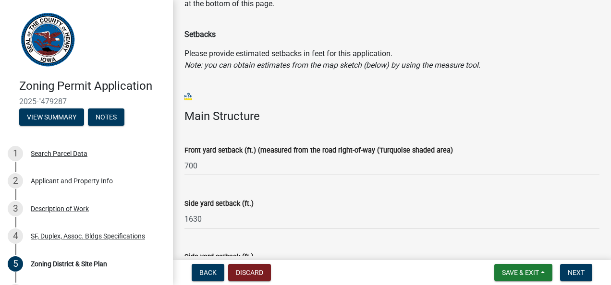
scroll to position [86, 0]
type input "6"
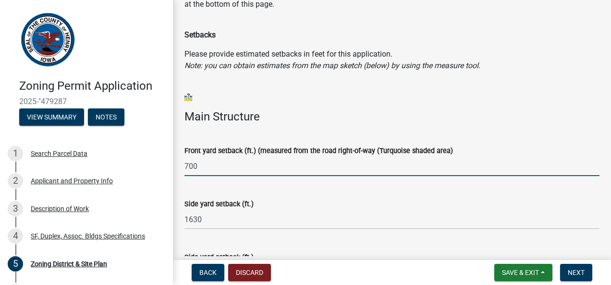
click at [208, 162] on input "700" at bounding box center [391, 167] width 415 height 20
type input "7"
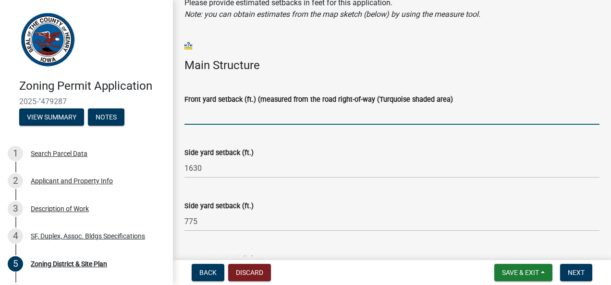
scroll to position [138, 0]
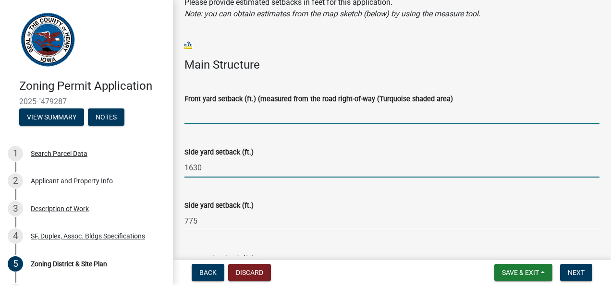
click at [208, 163] on input "1630" at bounding box center [391, 168] width 415 height 20
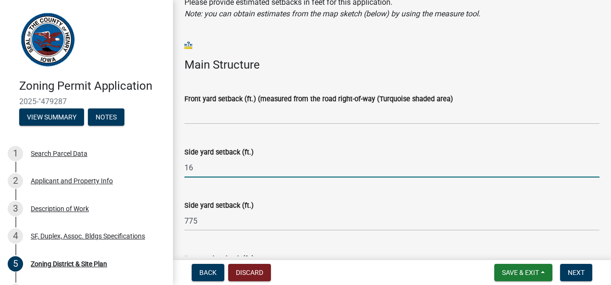
type input "1"
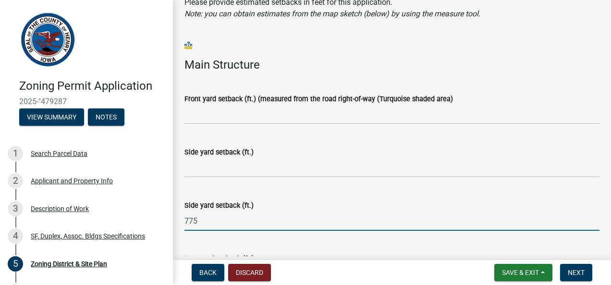
drag, startPoint x: 212, startPoint y: 226, endPoint x: 197, endPoint y: 223, distance: 15.6
click at [197, 223] on input "775" at bounding box center [391, 221] width 415 height 20
type input "7"
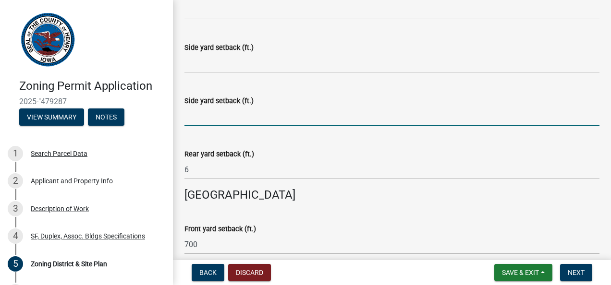
scroll to position [243, 0]
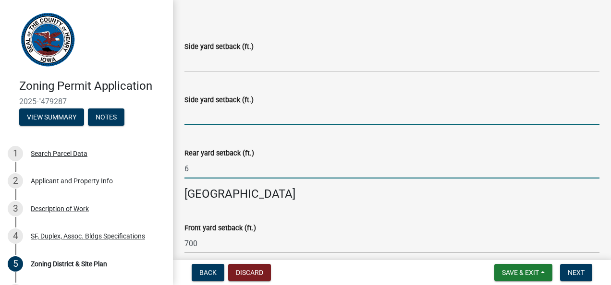
click at [209, 167] on input "6" at bounding box center [391, 169] width 415 height 20
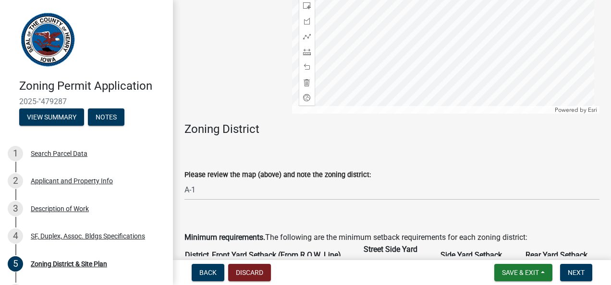
scroll to position [798, 0]
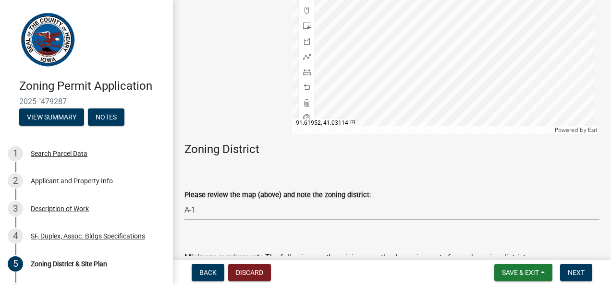
click at [411, 104] on div at bounding box center [446, 14] width 308 height 240
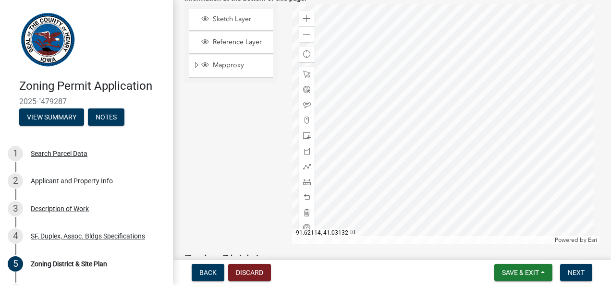
scroll to position [638, 0]
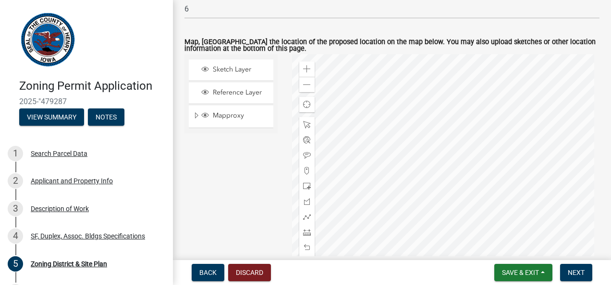
click at [431, 171] on div at bounding box center [446, 174] width 308 height 240
click at [413, 159] on div at bounding box center [446, 174] width 308 height 240
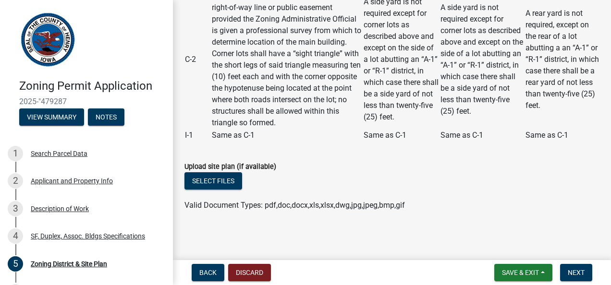
scroll to position [1297, 0]
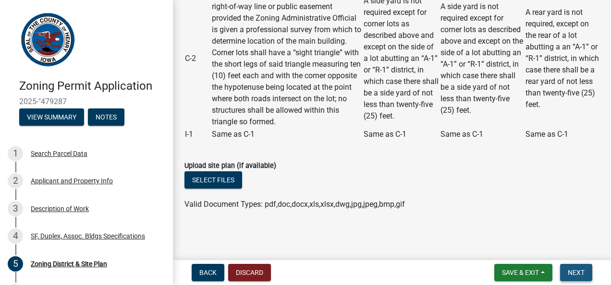
click at [580, 270] on span "Next" at bounding box center [576, 273] width 17 height 8
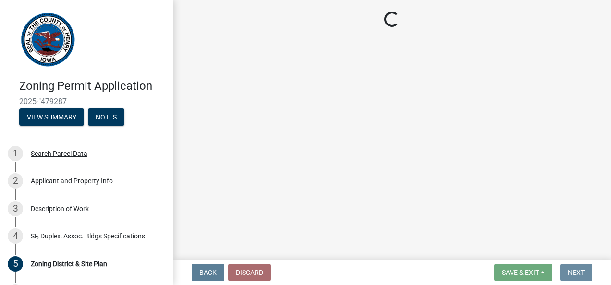
scroll to position [0, 0]
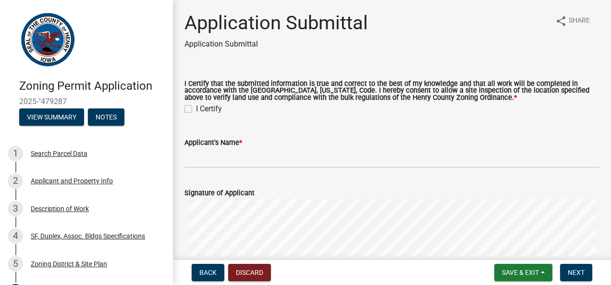
click at [196, 109] on label "I Certify" at bounding box center [209, 109] width 26 height 12
click at [196, 109] on input "I Certify" at bounding box center [199, 106] width 6 height 6
checkbox input "true"
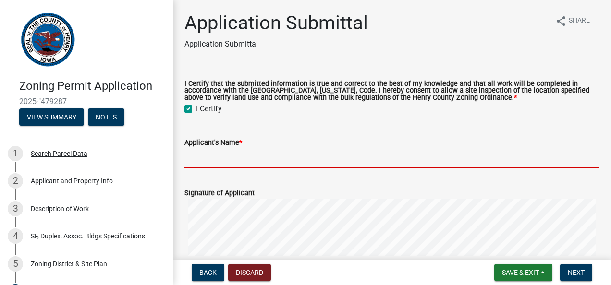
click at [216, 165] on input "Applicant's Name *" at bounding box center [391, 158] width 415 height 20
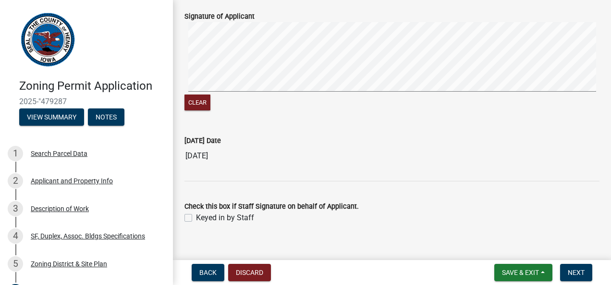
scroll to position [190, 0]
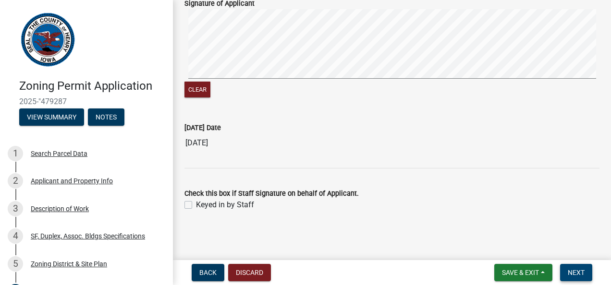
type input "Ben Leichty"
click at [580, 271] on span "Next" at bounding box center [576, 273] width 17 height 8
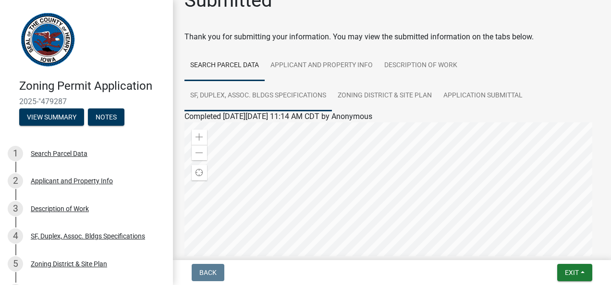
scroll to position [21, 0]
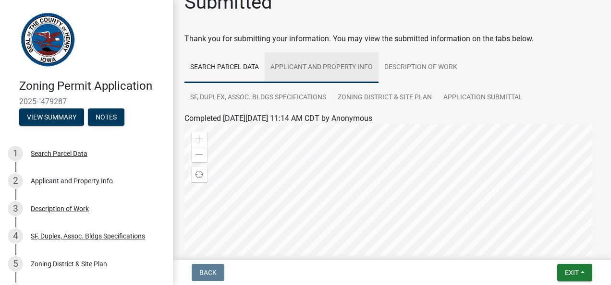
click at [323, 63] on link "Applicant and Property Info" at bounding box center [322, 67] width 114 height 31
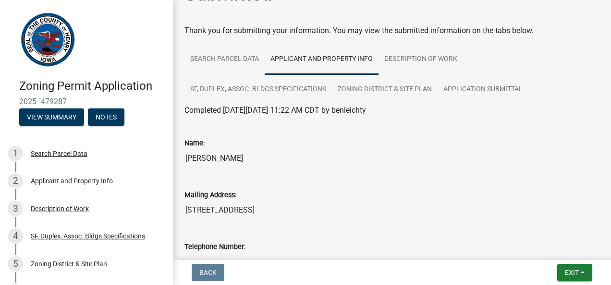
scroll to position [0, 0]
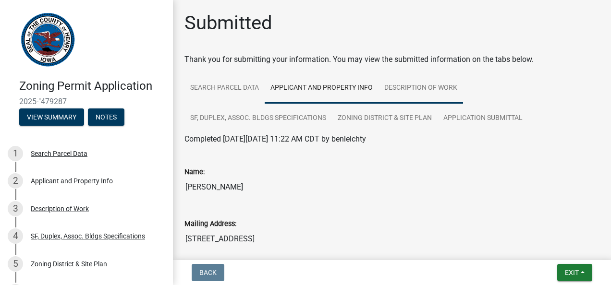
click at [404, 85] on link "Description of Work" at bounding box center [420, 88] width 85 height 31
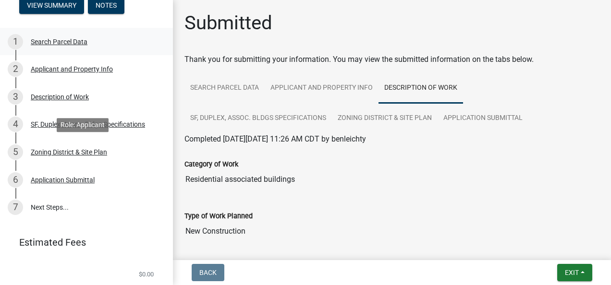
scroll to position [137, 0]
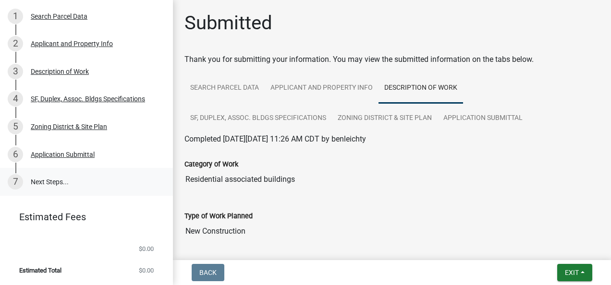
click at [53, 181] on link "7 Next Steps..." at bounding box center [86, 182] width 173 height 28
click at [14, 181] on div "7" at bounding box center [15, 181] width 15 height 15
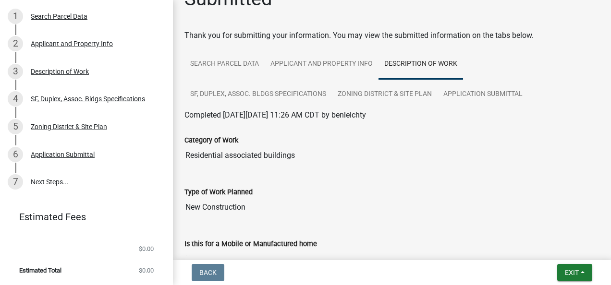
scroll to position [0, 0]
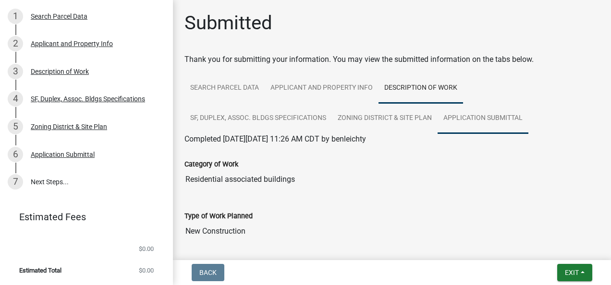
click at [482, 115] on link "Application Submittal" at bounding box center [482, 118] width 91 height 31
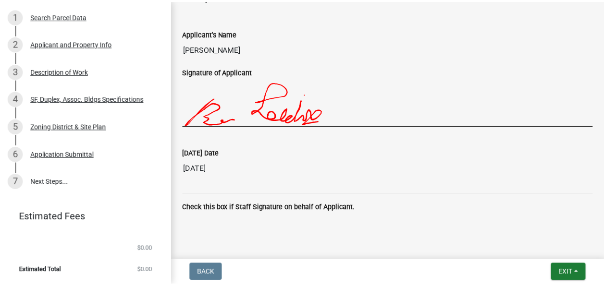
scroll to position [206, 0]
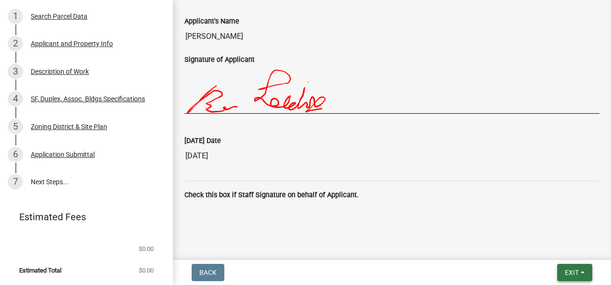
click at [581, 271] on button "Exit" at bounding box center [574, 272] width 35 height 17
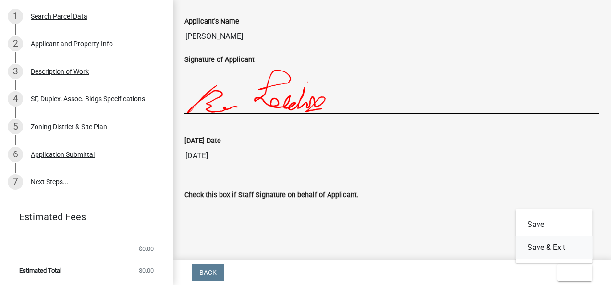
click at [551, 247] on button "Save & Exit" at bounding box center [554, 247] width 77 height 23
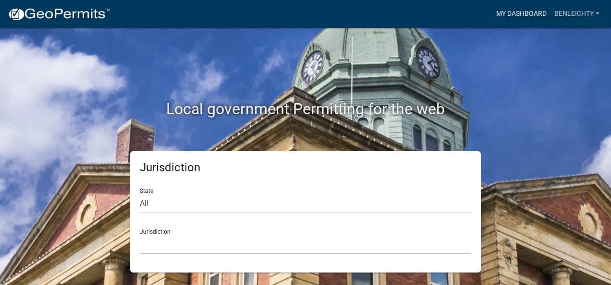
click at [526, 11] on link "My Dashboard" at bounding box center [521, 14] width 58 height 18
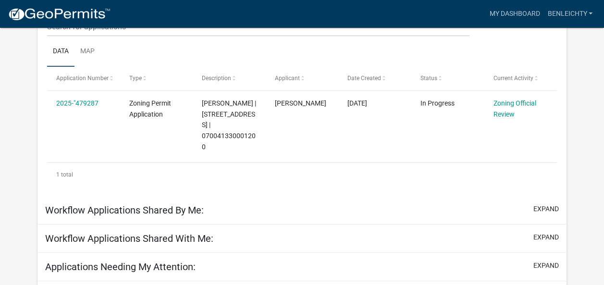
scroll to position [147, 0]
